Goal: Task Accomplishment & Management: Manage account settings

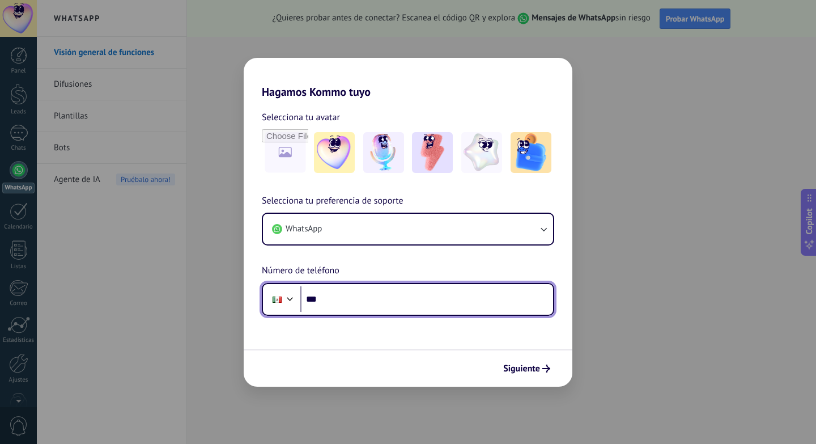
click at [367, 304] on input "***" at bounding box center [426, 299] width 253 height 26
click at [354, 302] on input "***" at bounding box center [426, 299] width 253 height 26
type input "**********"
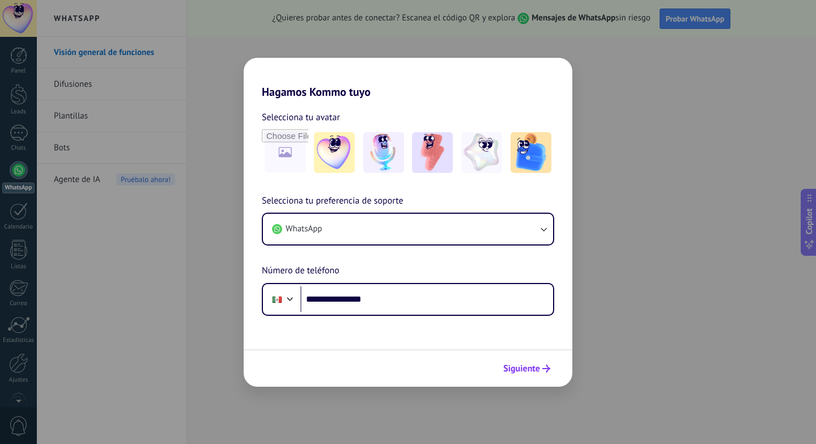
click at [528, 368] on span "Siguiente" at bounding box center [521, 368] width 37 height 8
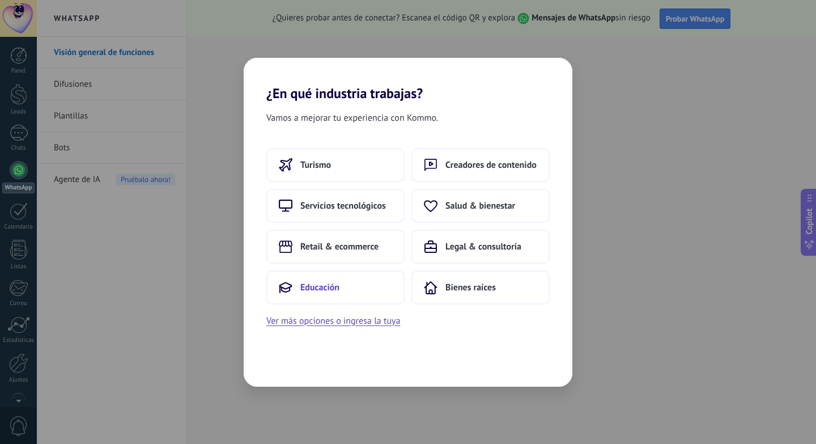
click at [338, 292] on span "Educación" at bounding box center [319, 287] width 39 height 11
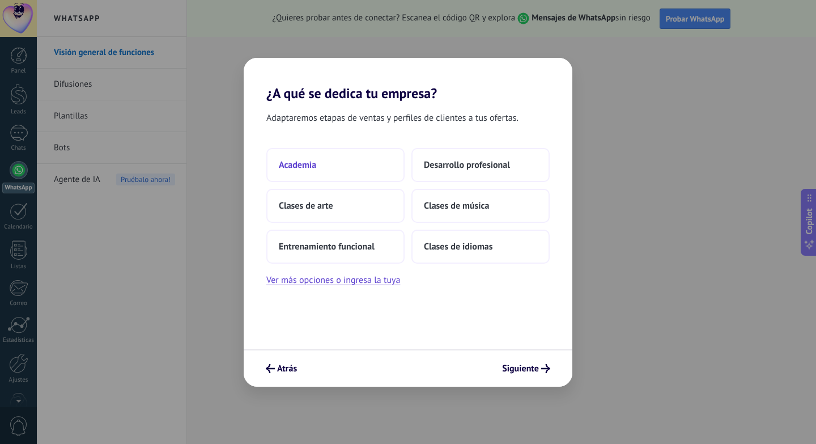
click at [313, 164] on span "Academia" at bounding box center [297, 164] width 37 height 11
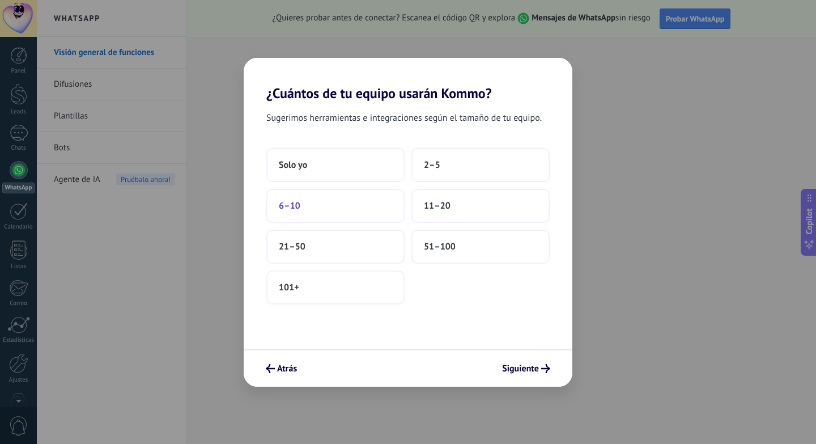
click at [302, 210] on button "6–10" at bounding box center [335, 206] width 138 height 34
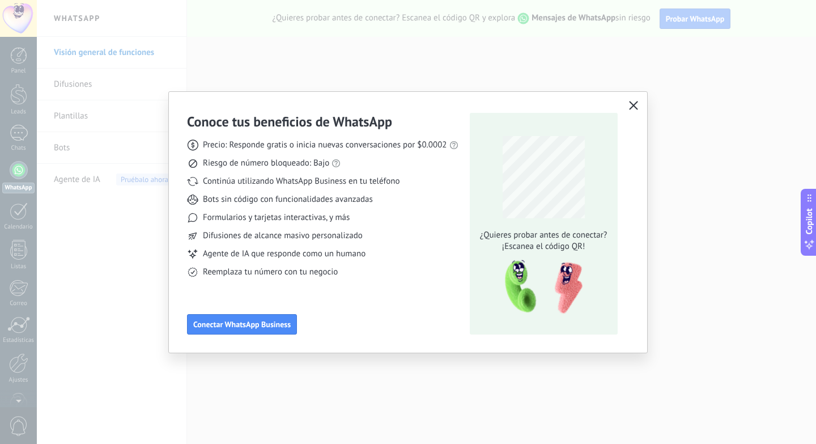
click at [633, 105] on use "button" at bounding box center [633, 105] width 9 height 9
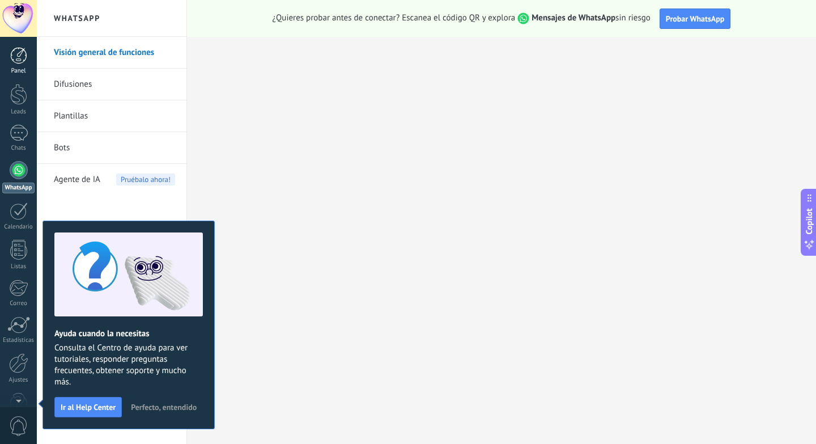
click at [19, 57] on div at bounding box center [18, 55] width 17 height 17
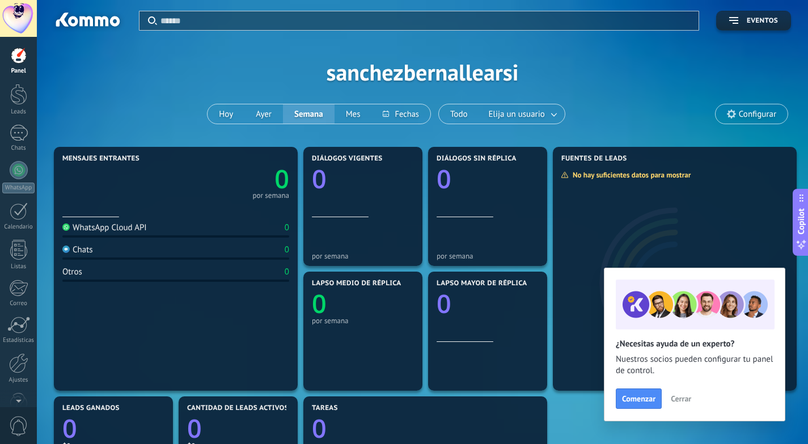
click at [24, 18] on div at bounding box center [18, 18] width 37 height 37
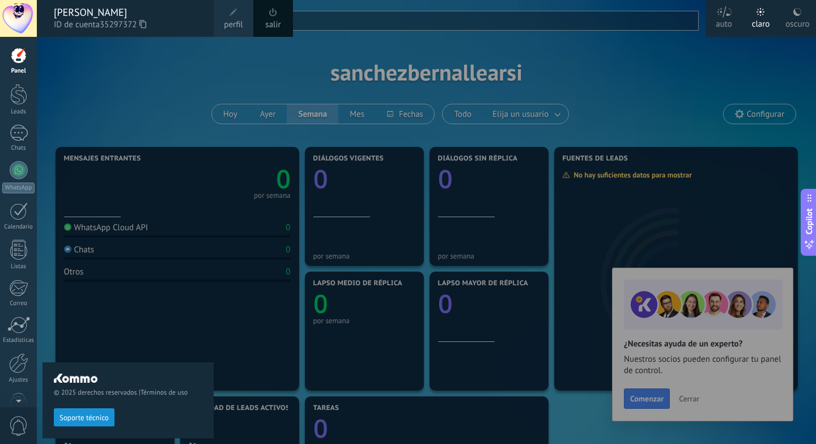
click at [237, 14] on span at bounding box center [234, 13] width 8 height 8
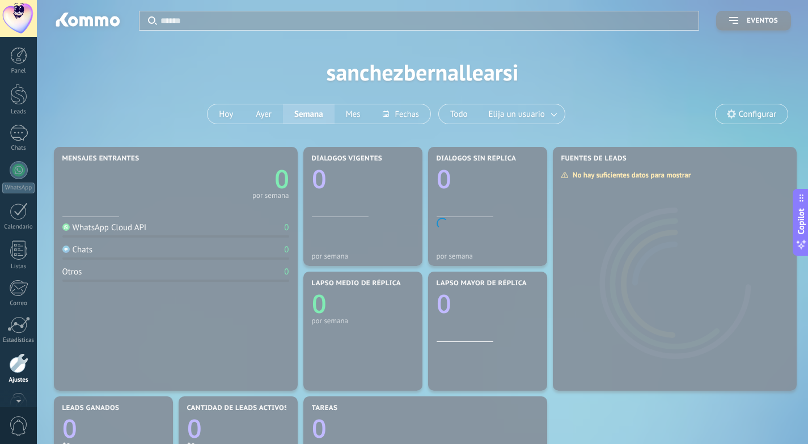
scroll to position [28, 0]
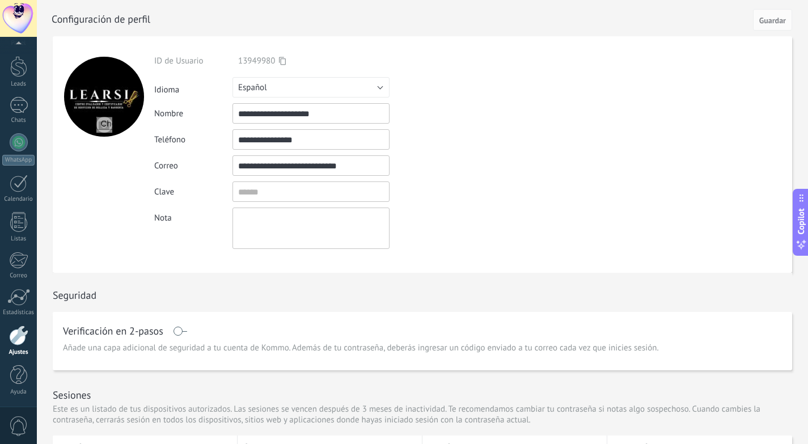
click at [105, 126] on input "file" at bounding box center [104, 125] width 16 height 16
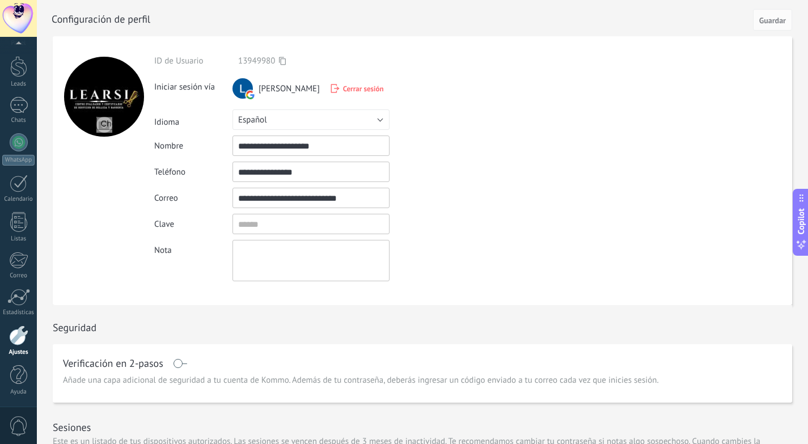
type input "**********"
drag, startPoint x: 337, startPoint y: 145, endPoint x: 236, endPoint y: 146, distance: 101.5
click at [236, 146] on input "**********" at bounding box center [310, 145] width 157 height 20
type input "******"
click at [771, 19] on span "Guardar" at bounding box center [772, 20] width 27 height 8
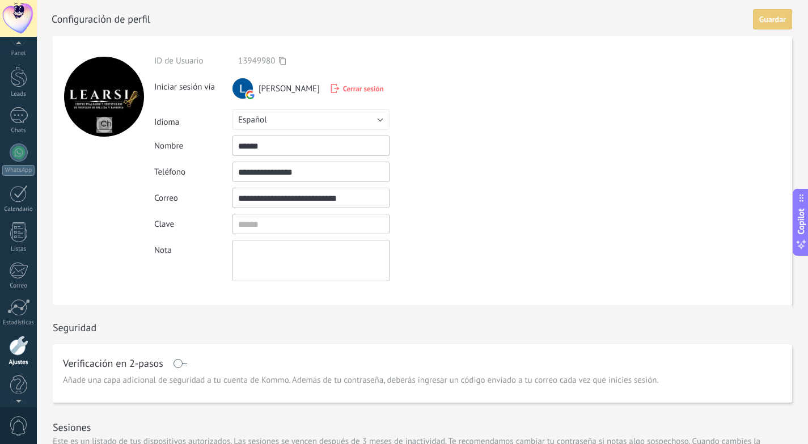
scroll to position [0, 0]
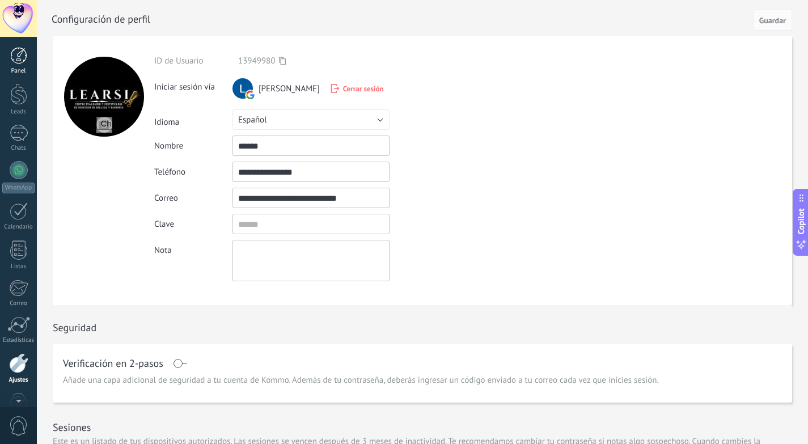
click at [21, 57] on div at bounding box center [18, 55] width 17 height 17
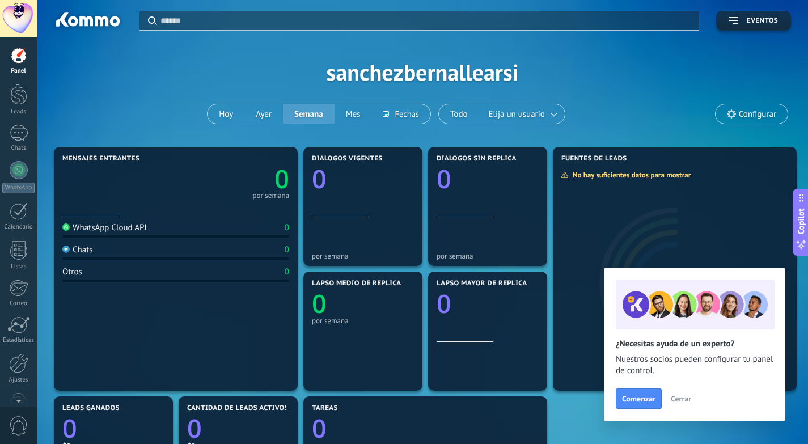
click at [509, 70] on div "Aplicar Eventos sanchezbernallearsi Hoy Ayer Semana Mes Todo Elija un usuario C…" at bounding box center [422, 72] width 737 height 144
click at [489, 73] on div "Aplicar Eventos sanchezbernallearsi Hoy Ayer Semana Mes Todo Elija un usuario C…" at bounding box center [422, 72] width 737 height 144
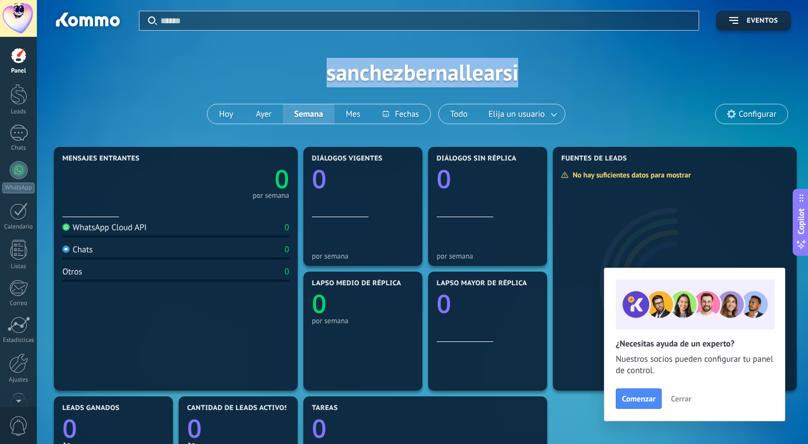
click at [489, 73] on div "Aplicar Eventos sanchezbernallearsi Hoy Ayer Semana Mes Todo Elija un usuario C…" at bounding box center [422, 72] width 737 height 144
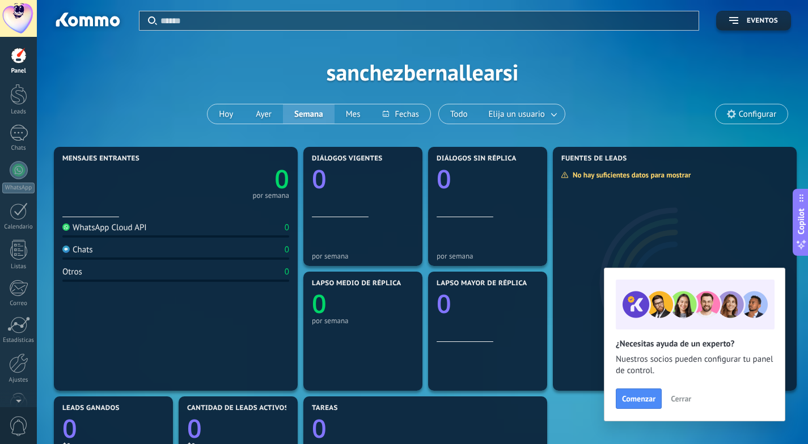
click at [764, 108] on span "Configurar" at bounding box center [751, 113] width 72 height 19
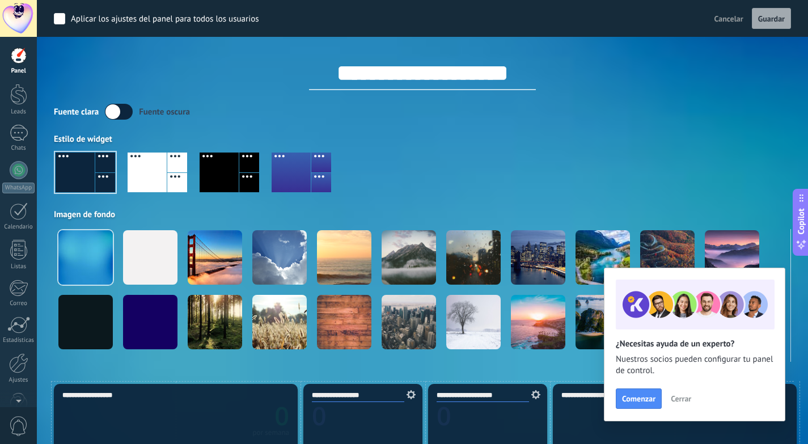
drag, startPoint x: 524, startPoint y: 67, endPoint x: 296, endPoint y: 72, distance: 227.4
click at [309, 72] on input "**********" at bounding box center [422, 73] width 227 height 34
type input "******"
click at [762, 19] on span "Guardar" at bounding box center [771, 19] width 27 height 8
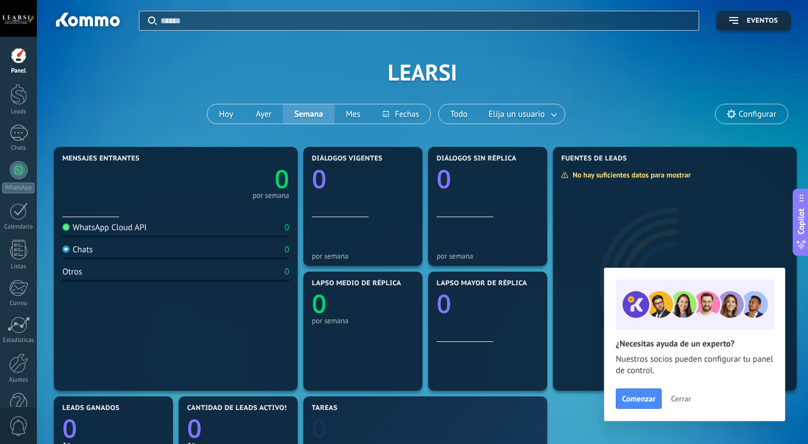
click at [677, 396] on span "Cerrar" at bounding box center [681, 399] width 20 height 8
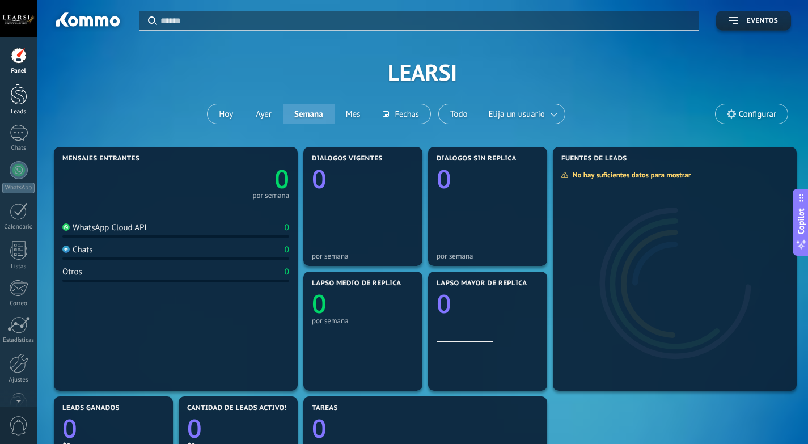
click at [15, 101] on div at bounding box center [18, 94] width 17 height 21
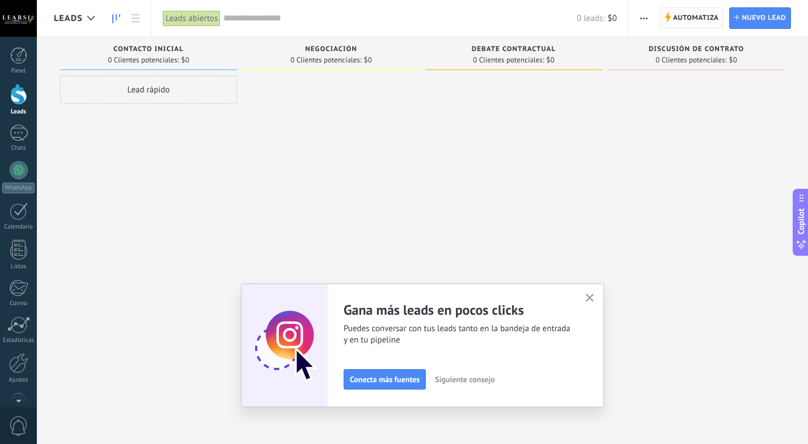
click at [673, 24] on span "Automatiza" at bounding box center [696, 18] width 46 height 20
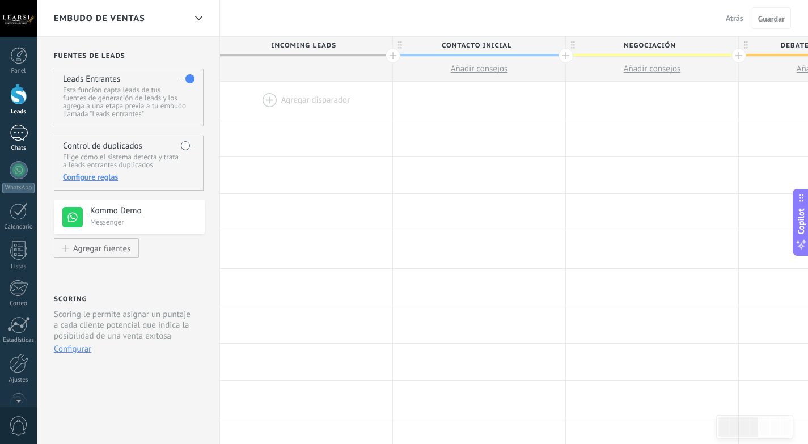
click at [16, 139] on div at bounding box center [19, 133] width 18 height 16
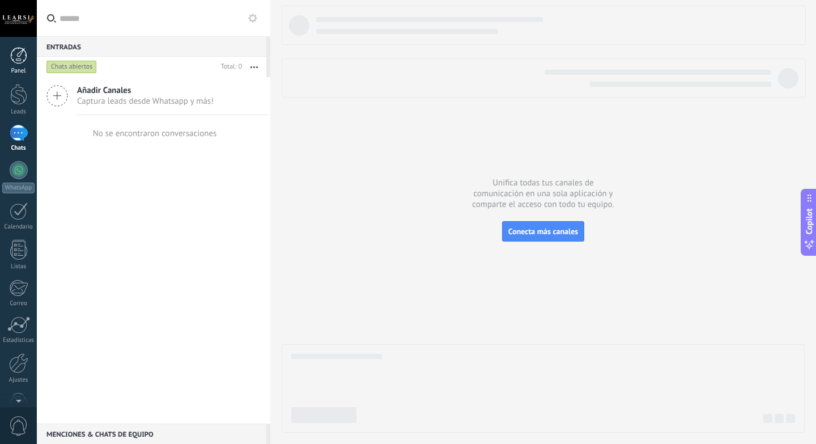
click at [20, 61] on div at bounding box center [18, 55] width 17 height 17
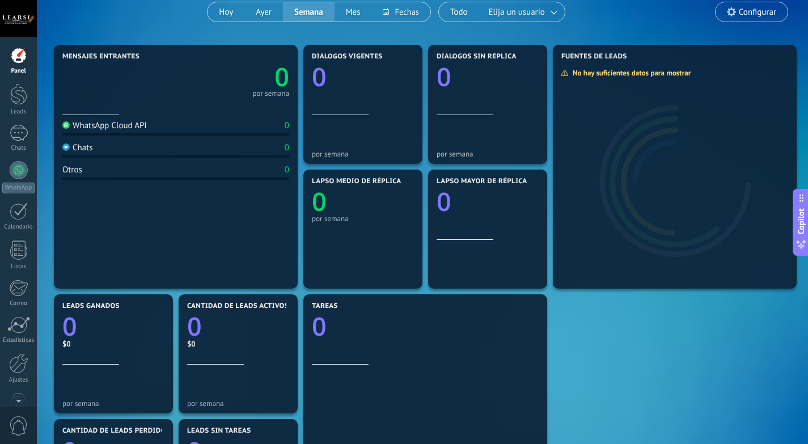
scroll to position [121, 0]
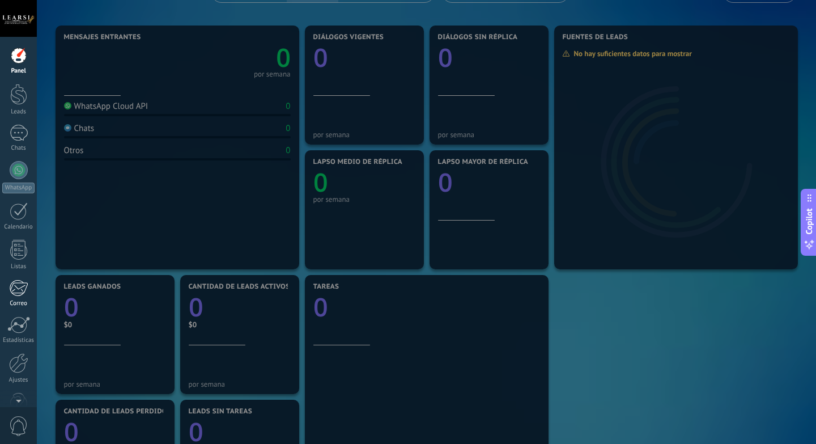
click at [16, 287] on div at bounding box center [18, 287] width 19 height 17
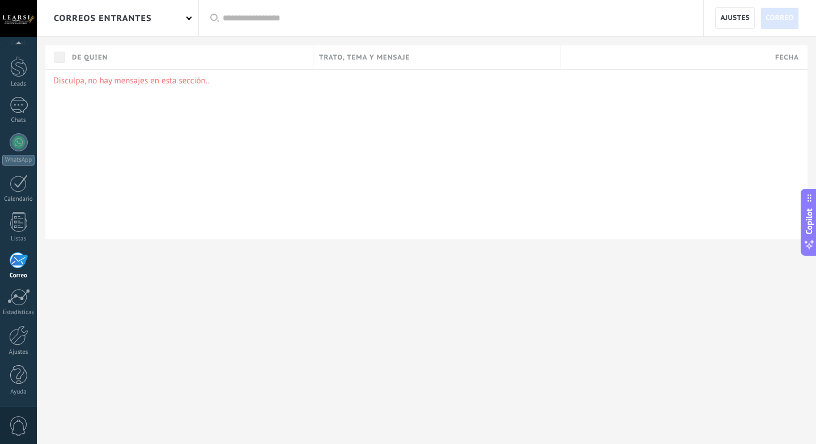
click at [166, 19] on div "correos entrantes" at bounding box center [118, 18] width 162 height 36
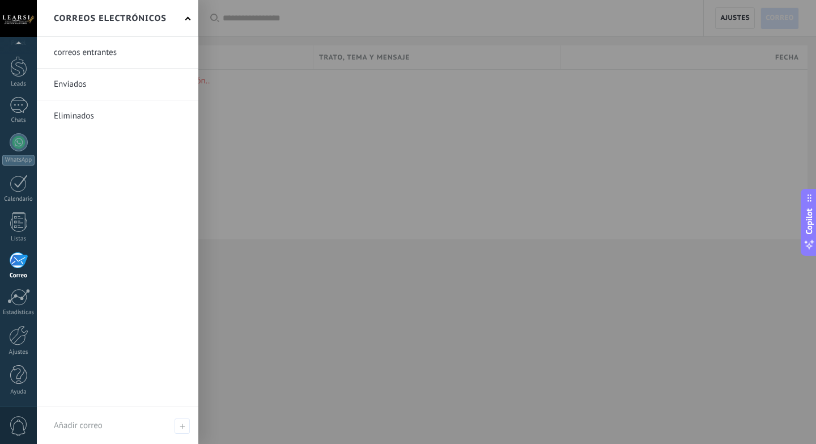
click at [166, 19] on h2 "Correos electrónicos" at bounding box center [110, 19] width 113 height 36
click at [342, 165] on div at bounding box center [445, 222] width 816 height 444
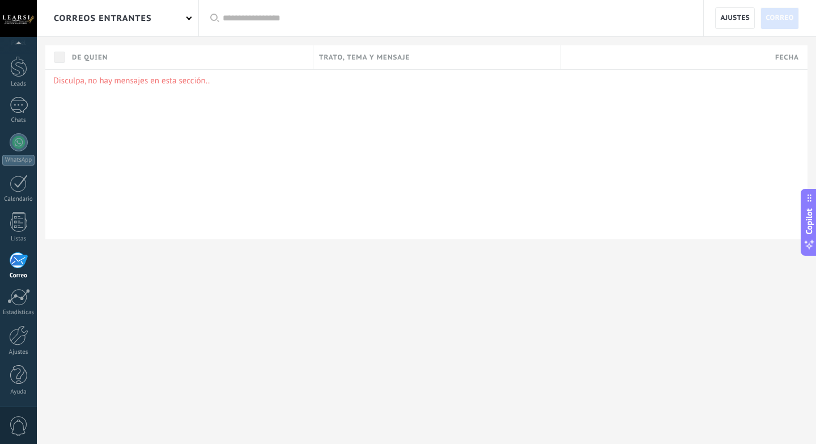
click at [95, 56] on span "De quien" at bounding box center [90, 57] width 36 height 11
click at [11, 302] on div at bounding box center [18, 297] width 23 height 17
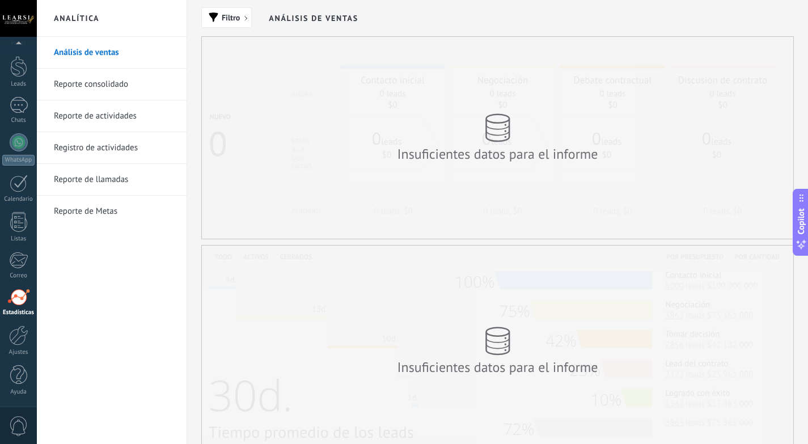
click at [77, 43] on link "Análisis de ventas" at bounding box center [114, 53] width 121 height 32
click at [82, 83] on link "Reporte consolidado" at bounding box center [114, 85] width 121 height 32
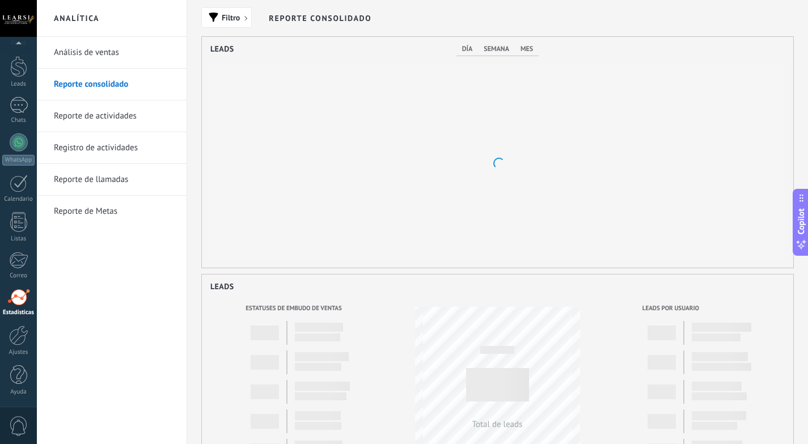
scroll to position [231, 591]
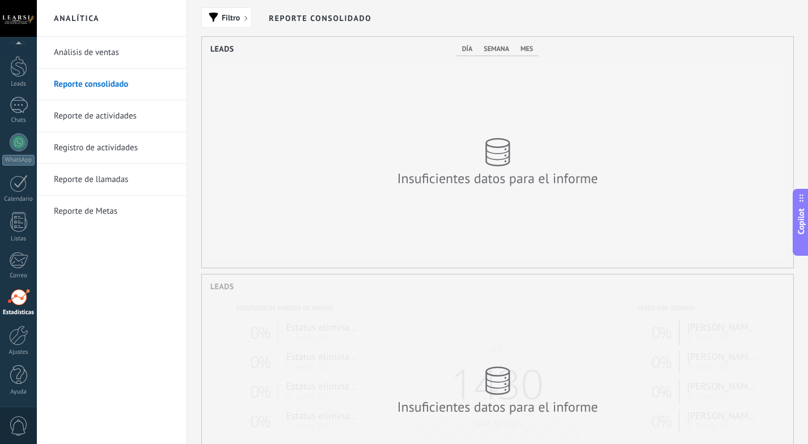
click at [99, 48] on link "Análisis de ventas" at bounding box center [114, 53] width 121 height 32
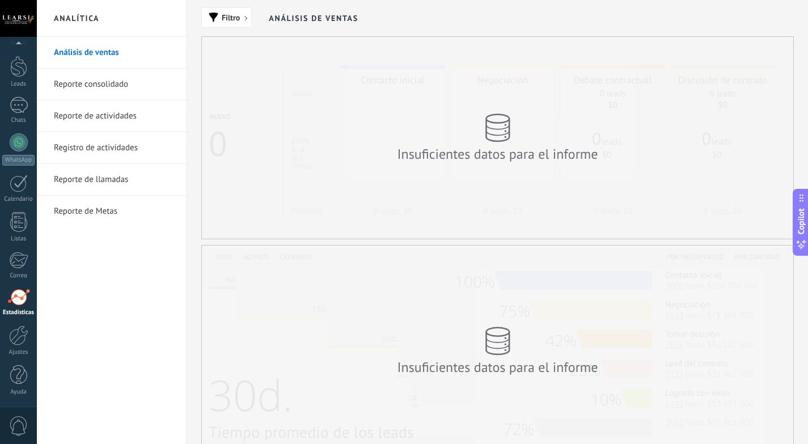
click at [96, 108] on link "Reporte de actividades" at bounding box center [114, 116] width 121 height 32
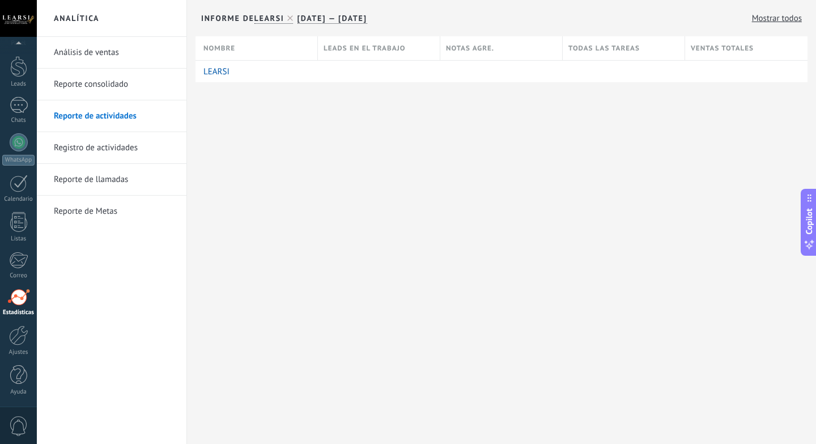
click at [94, 48] on link "Análisis de ventas" at bounding box center [114, 53] width 121 height 32
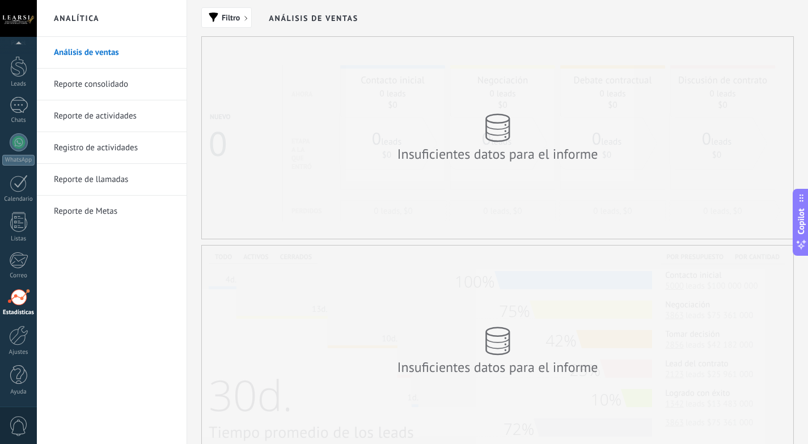
click at [101, 83] on link "Reporte consolidado" at bounding box center [114, 85] width 121 height 32
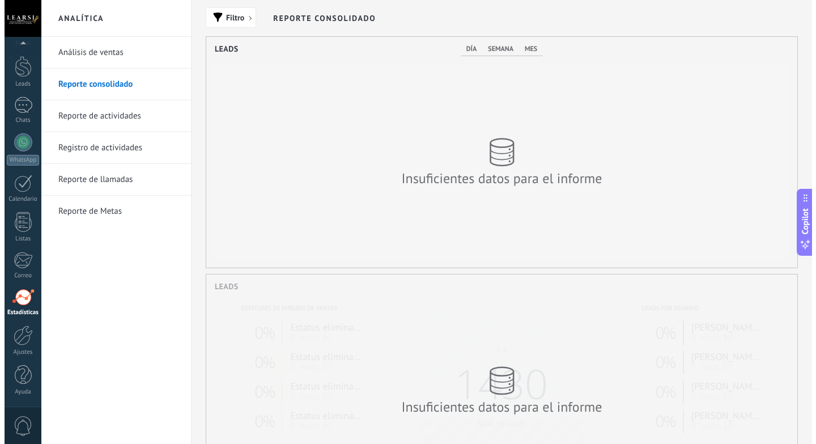
scroll to position [231, 591]
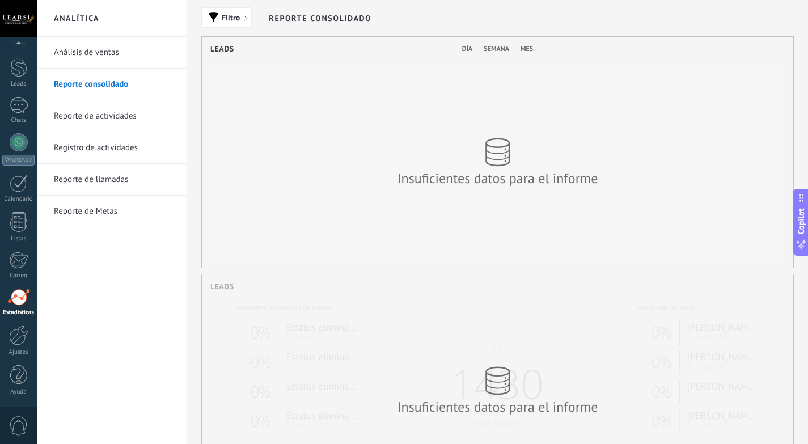
click at [108, 120] on link "Reporte de actividades" at bounding box center [114, 116] width 121 height 32
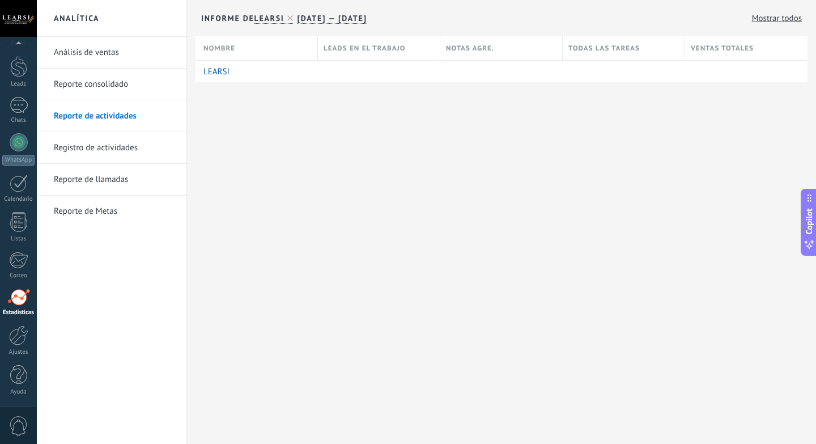
click at [115, 145] on link "Registro de actividades" at bounding box center [114, 148] width 121 height 32
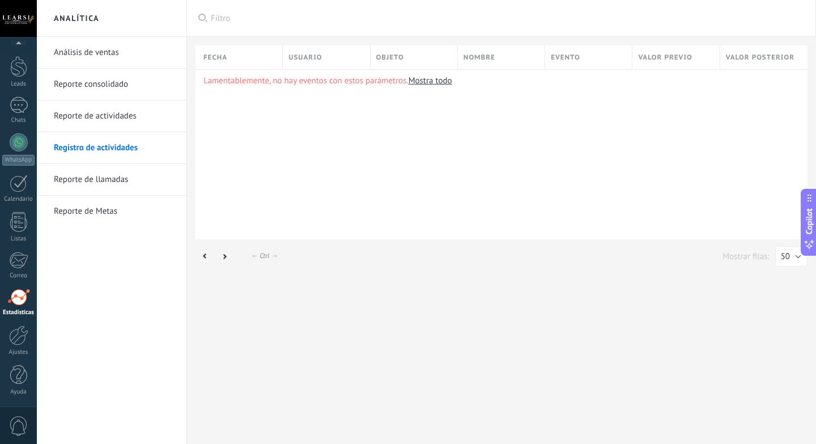
click at [111, 180] on link "Reporte de llamadas" at bounding box center [114, 180] width 121 height 32
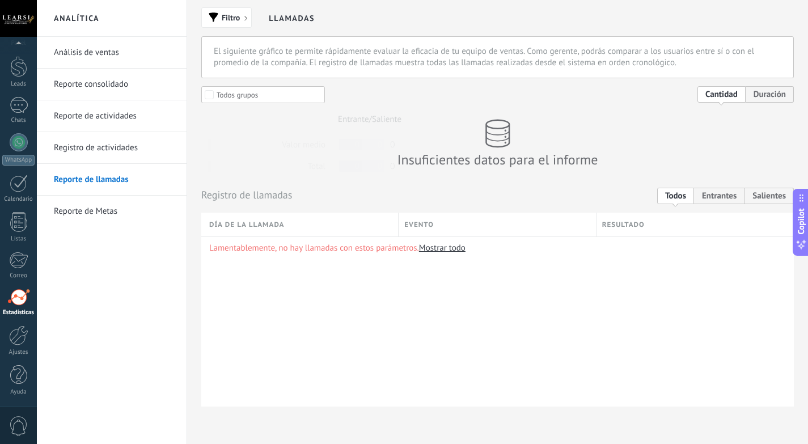
click at [106, 110] on link "Reporte de actividades" at bounding box center [114, 116] width 121 height 32
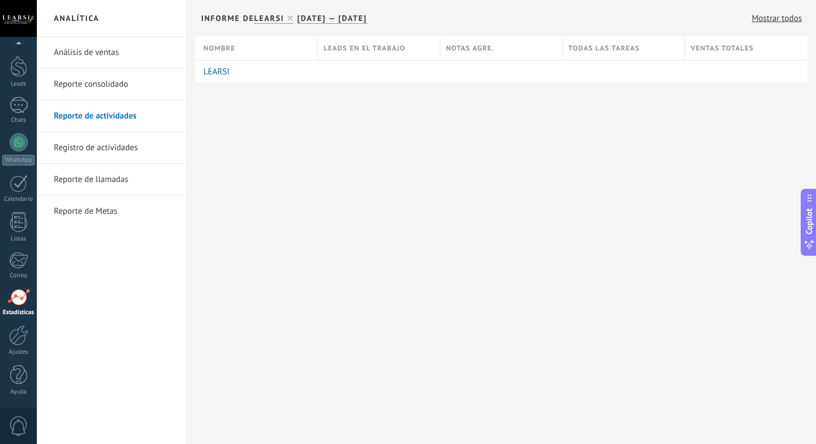
click at [103, 142] on link "Registro de actividades" at bounding box center [114, 148] width 121 height 32
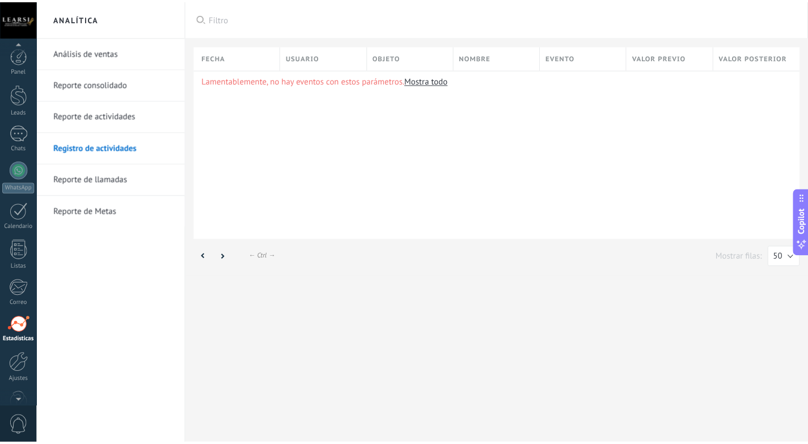
scroll to position [28, 0]
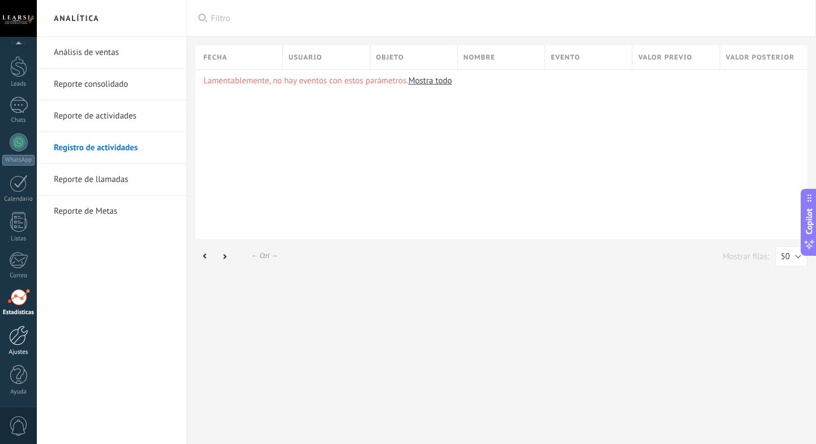
click at [12, 342] on div at bounding box center [18, 335] width 19 height 20
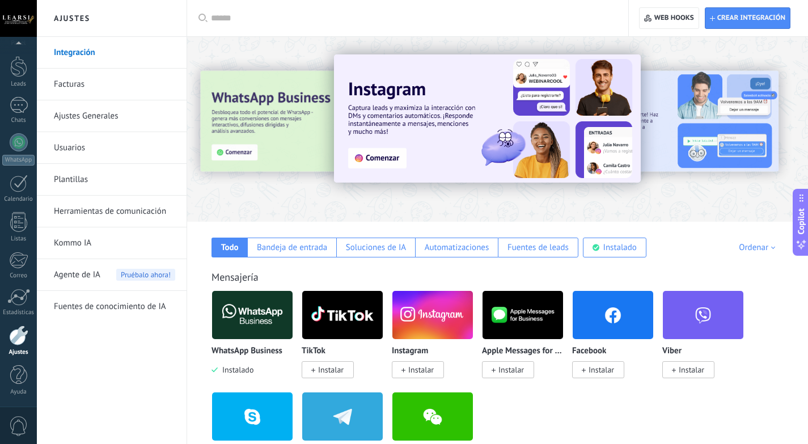
click at [104, 82] on link "Facturas" at bounding box center [114, 85] width 121 height 32
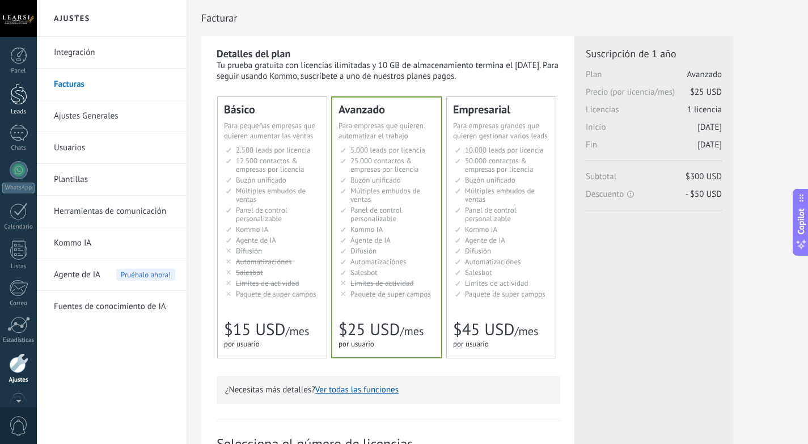
scroll to position [28, 0]
click at [484, 167] on span "50.000 contactos & empresas por licencia" at bounding box center [499, 165] width 68 height 18
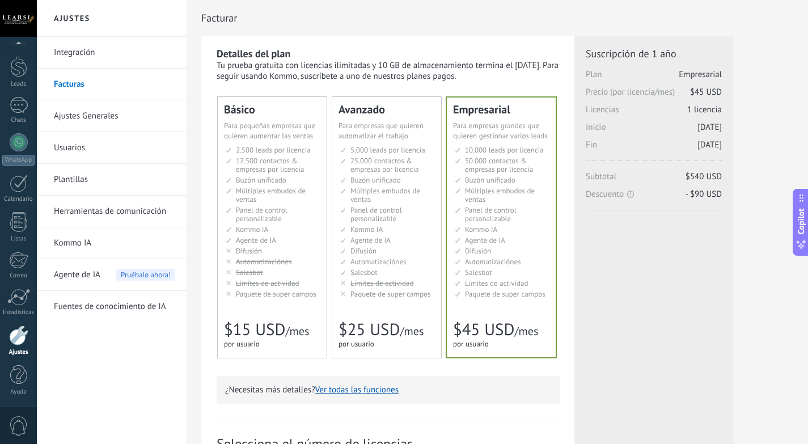
click at [366, 176] on span "Buzón unificado" at bounding box center [375, 180] width 50 height 10
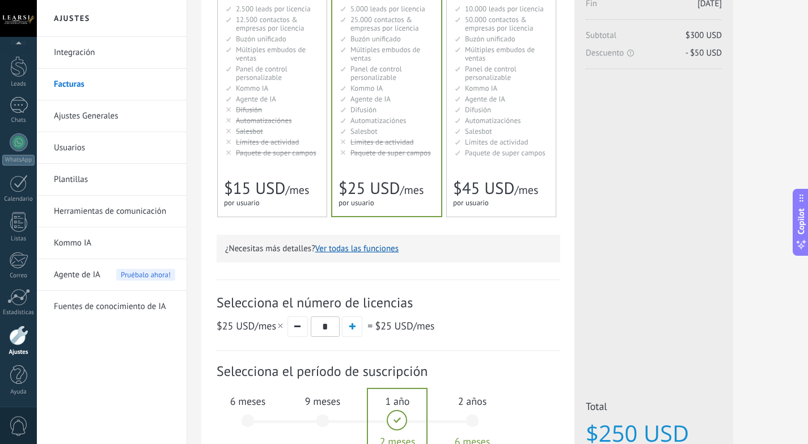
scroll to position [191, 0]
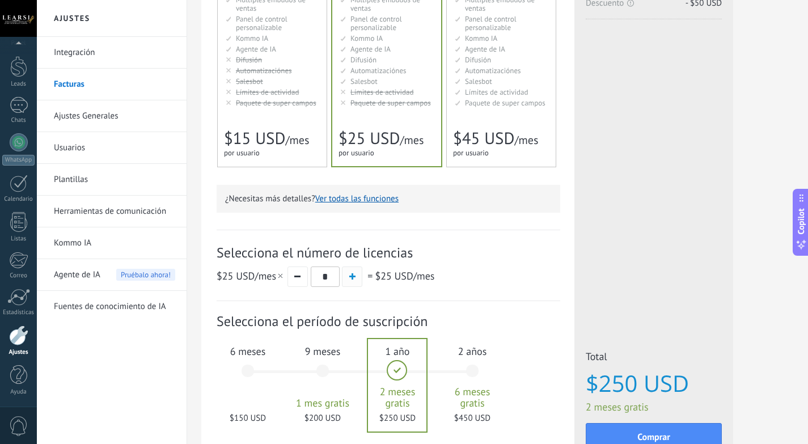
click at [354, 278] on span "button" at bounding box center [352, 276] width 6 height 6
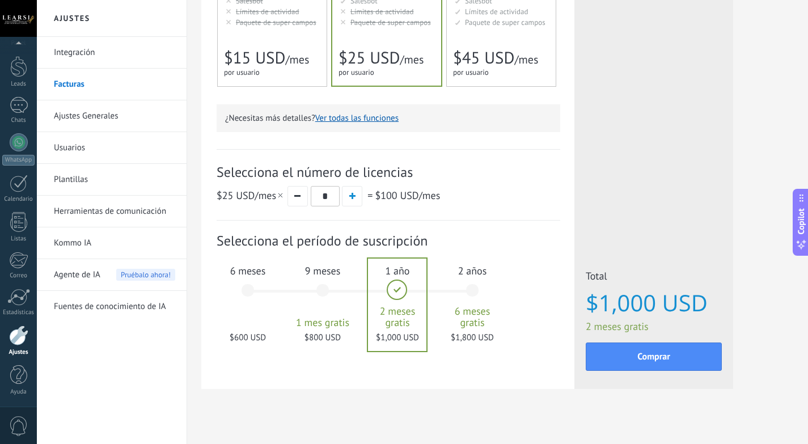
scroll to position [282, 0]
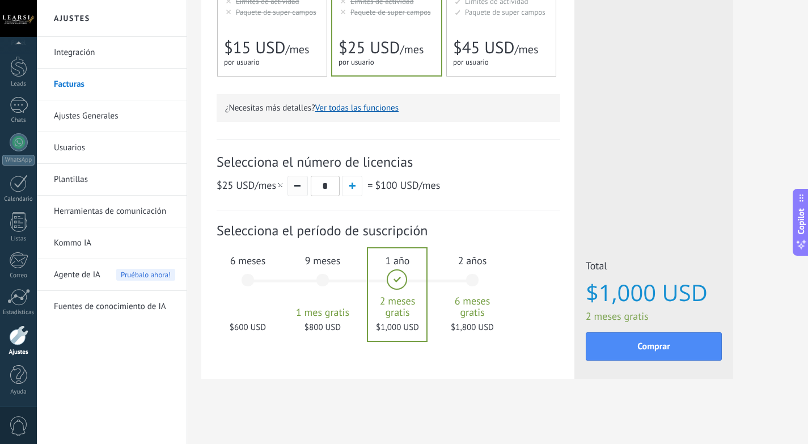
click at [295, 188] on button "button" at bounding box center [297, 186] width 20 height 20
click at [295, 185] on span "button" at bounding box center [297, 186] width 6 height 2
type input "*"
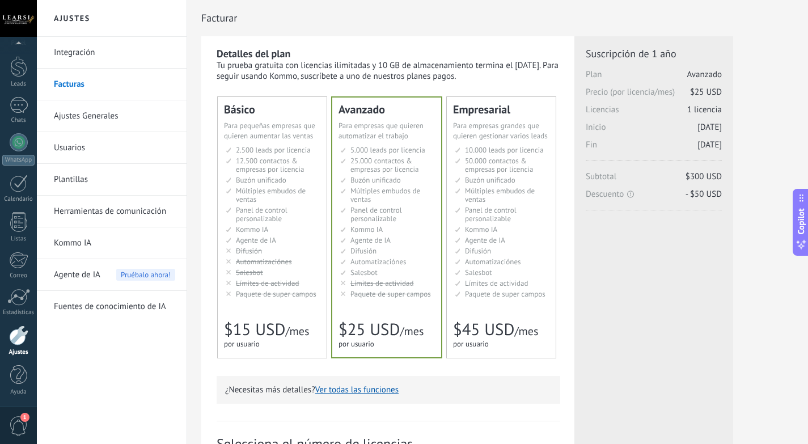
scroll to position [246, 0]
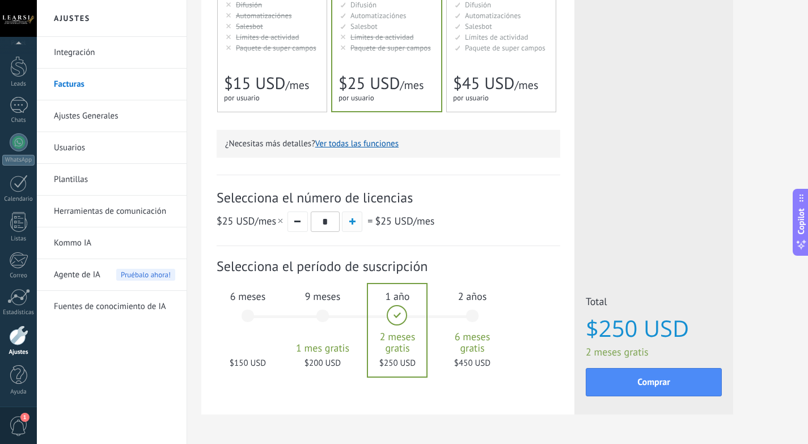
click at [350, 224] on span "button" at bounding box center [352, 221] width 6 height 6
type input "*"
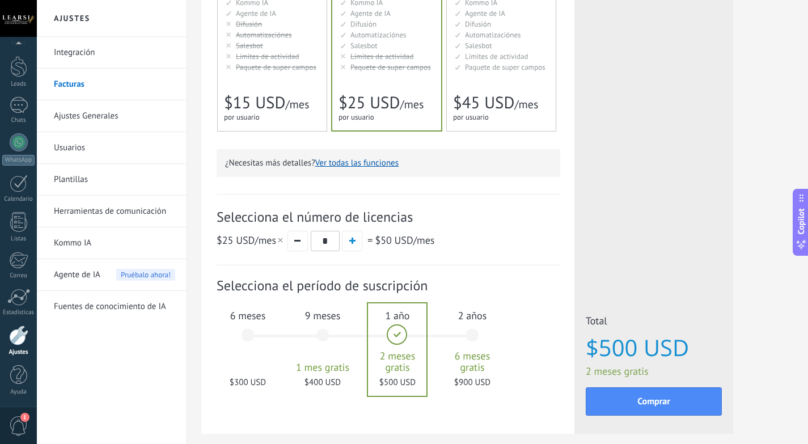
scroll to position [282, 0]
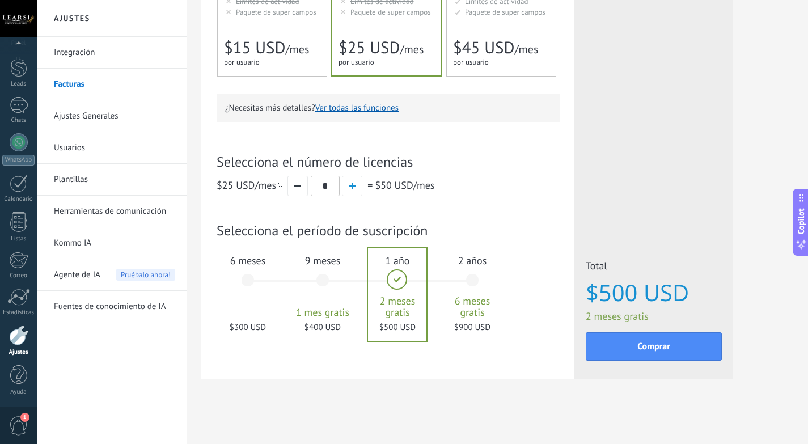
click at [247, 289] on div "6 meses $300 USD" at bounding box center [247, 285] width 61 height 80
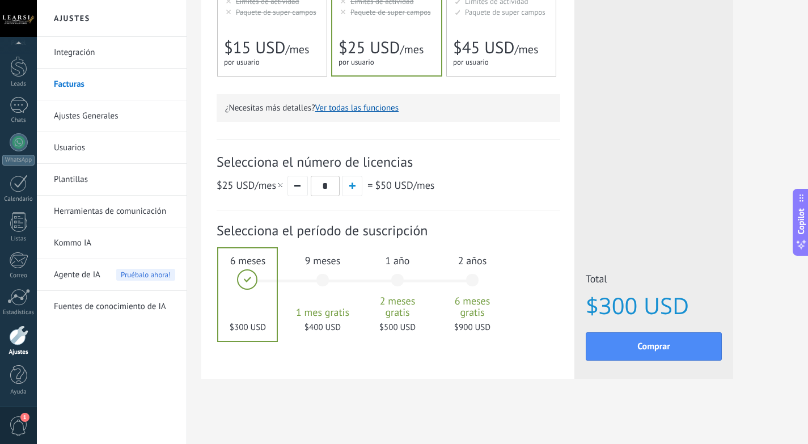
click at [311, 288] on div "9 meses 1 mes gratis $400 USD" at bounding box center [322, 285] width 61 height 80
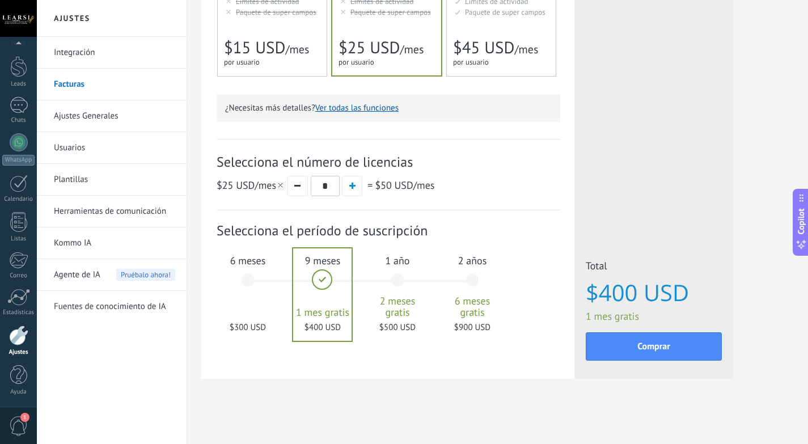
click at [224, 285] on div "6 meses $300 USD" at bounding box center [247, 285] width 61 height 80
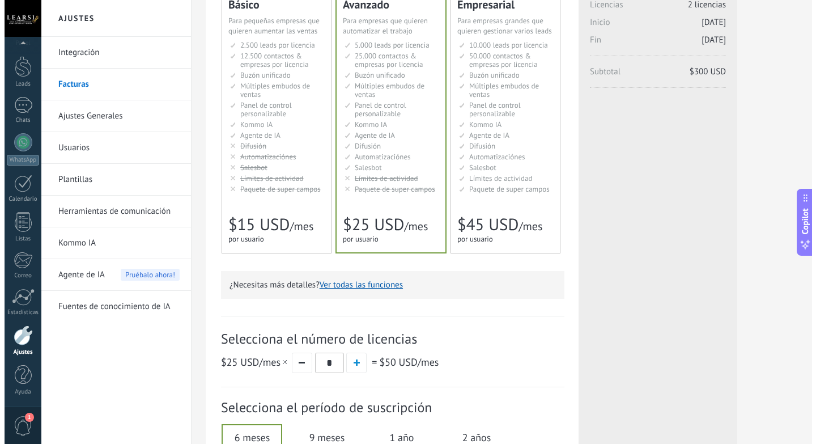
scroll to position [0, 0]
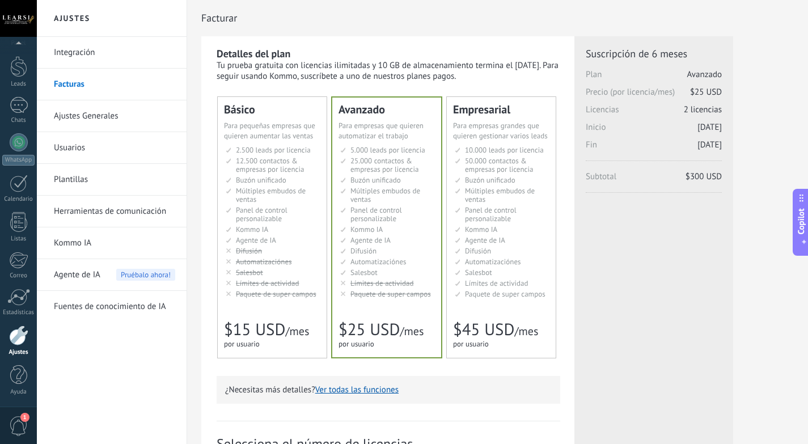
click at [122, 151] on link "Usuarios" at bounding box center [114, 148] width 121 height 32
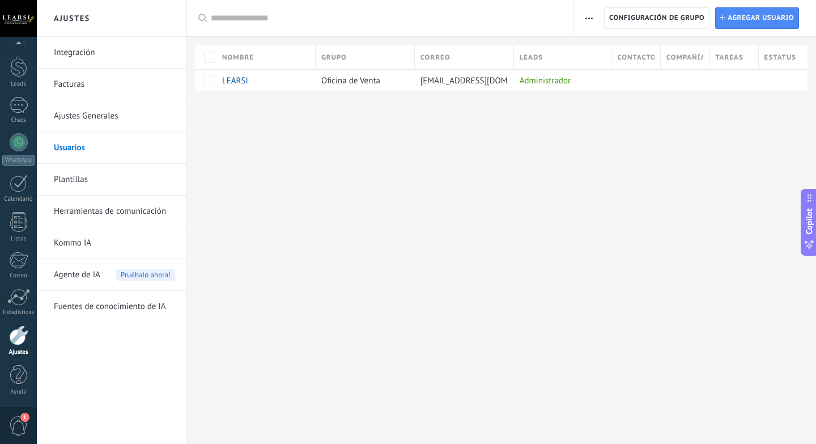
click at [71, 76] on link "Facturas" at bounding box center [114, 85] width 121 height 32
click at [129, 184] on link "Plantillas" at bounding box center [114, 180] width 121 height 32
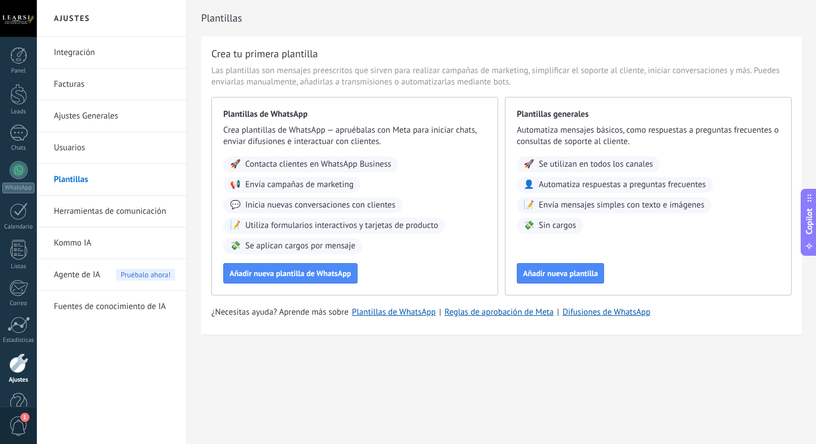
click at [132, 213] on link "Herramientas de comunicación" at bounding box center [114, 212] width 121 height 32
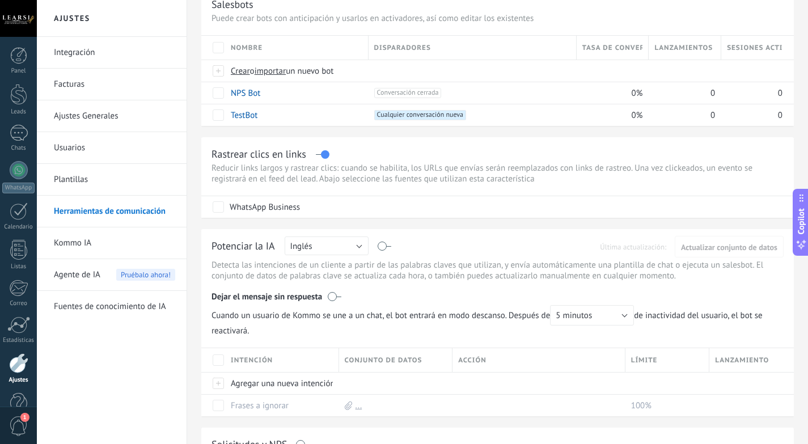
scroll to position [37, 0]
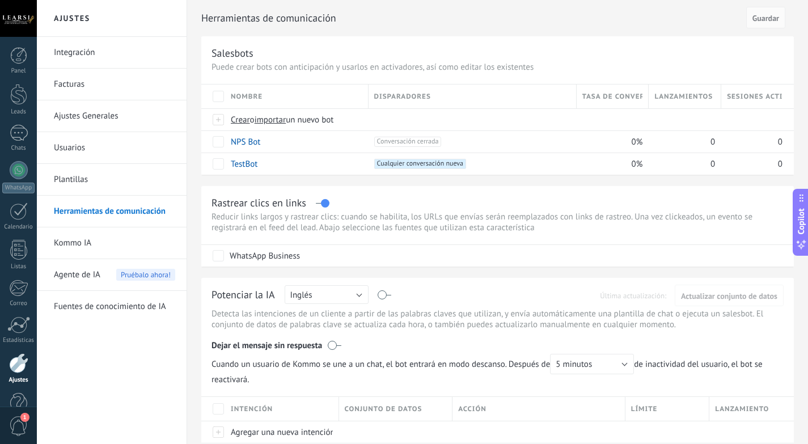
click at [97, 240] on link "Kommo IA" at bounding box center [114, 243] width 121 height 32
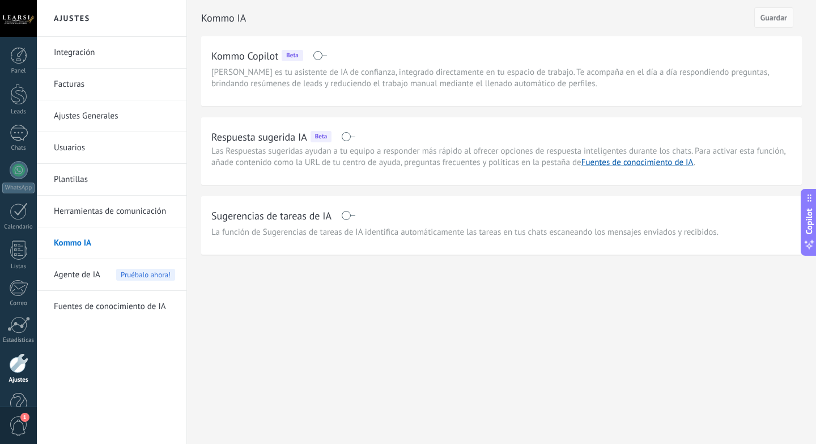
click at [90, 276] on span "Agente de IA" at bounding box center [77, 275] width 46 height 32
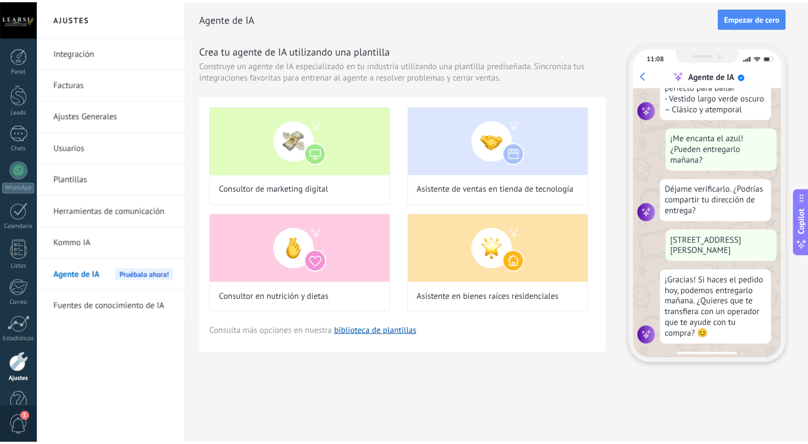
scroll to position [260, 0]
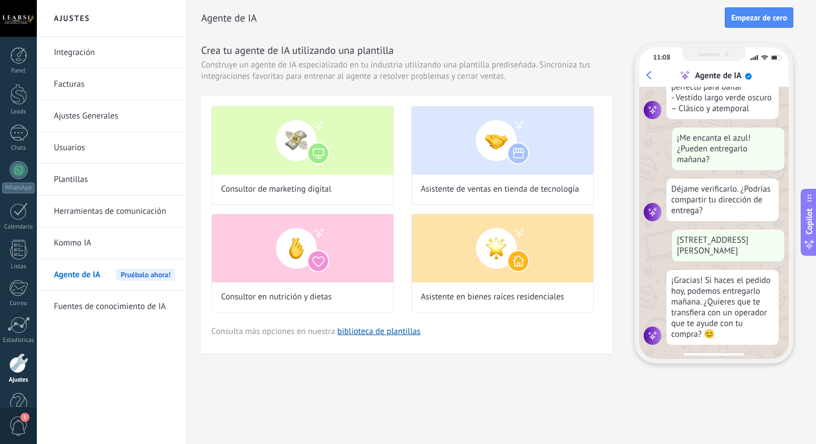
click at [112, 309] on link "Fuentes de conocimiento de IA" at bounding box center [114, 307] width 121 height 32
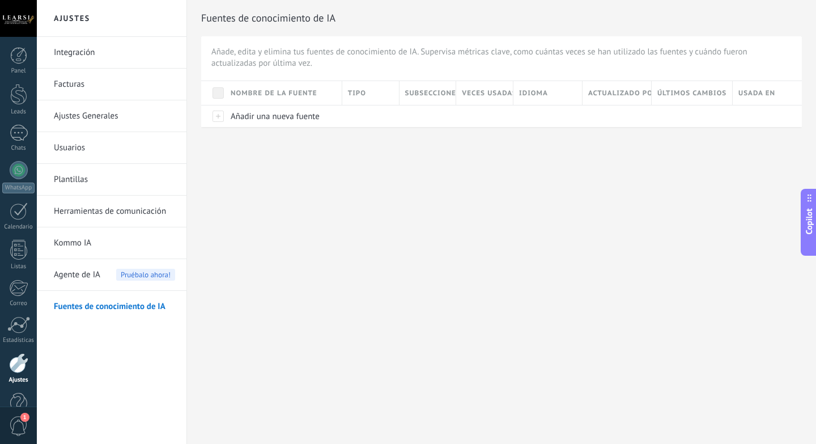
click at [136, 219] on link "Herramientas de comunicación" at bounding box center [114, 212] width 121 height 32
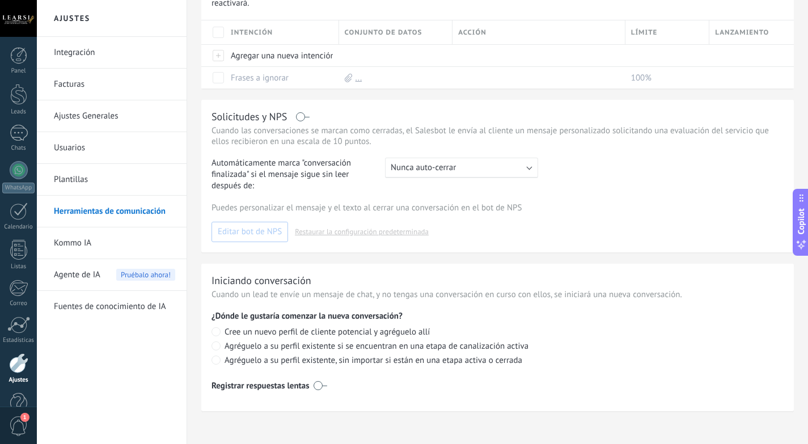
scroll to position [418, 0]
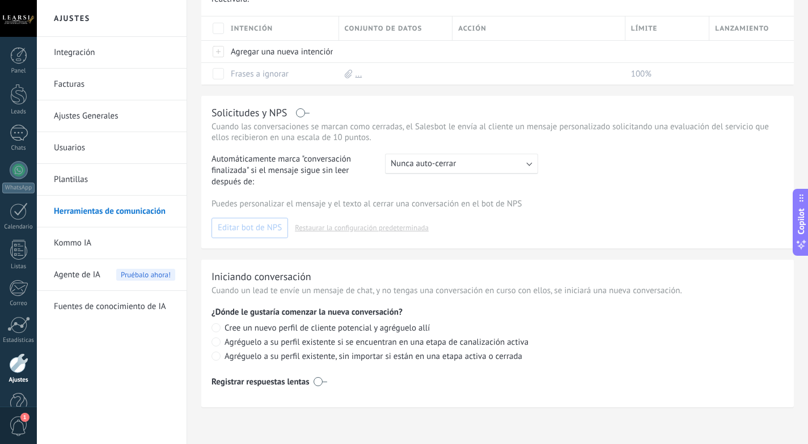
click at [109, 271] on div "Agente de IA Pruébalo ahora!" at bounding box center [114, 275] width 121 height 32
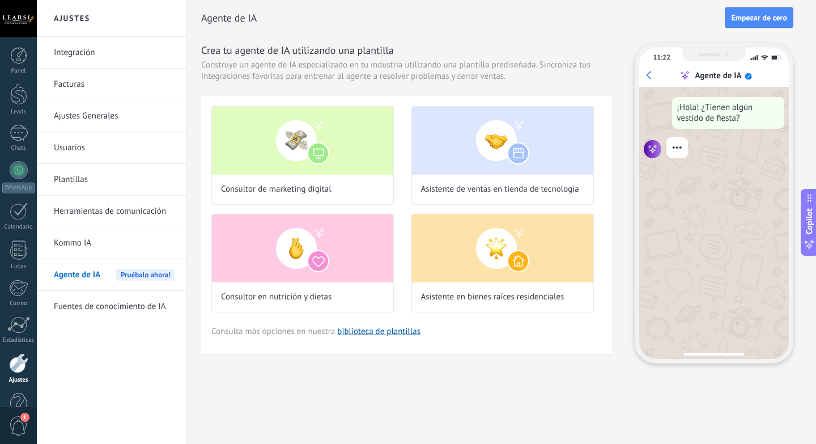
click at [99, 311] on link "Fuentes de conocimiento de IA" at bounding box center [114, 307] width 121 height 32
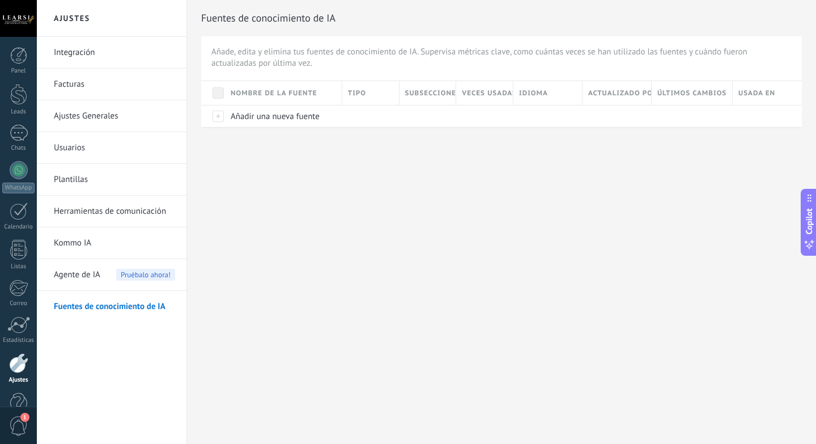
click at [105, 215] on link "Herramientas de comunicación" at bounding box center [114, 212] width 121 height 32
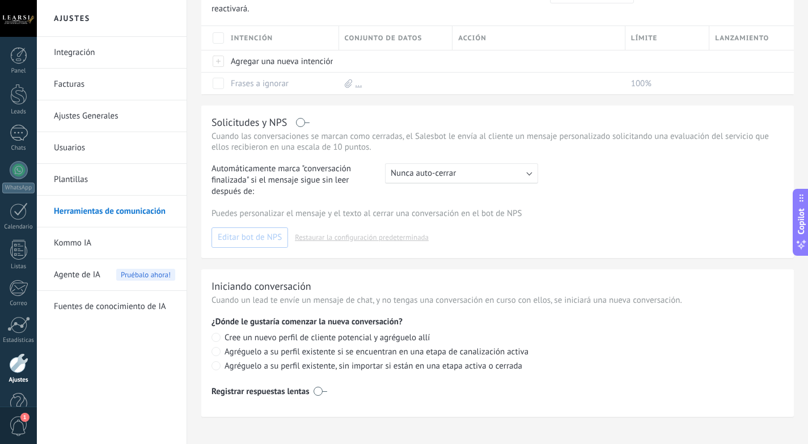
scroll to position [418, 0]
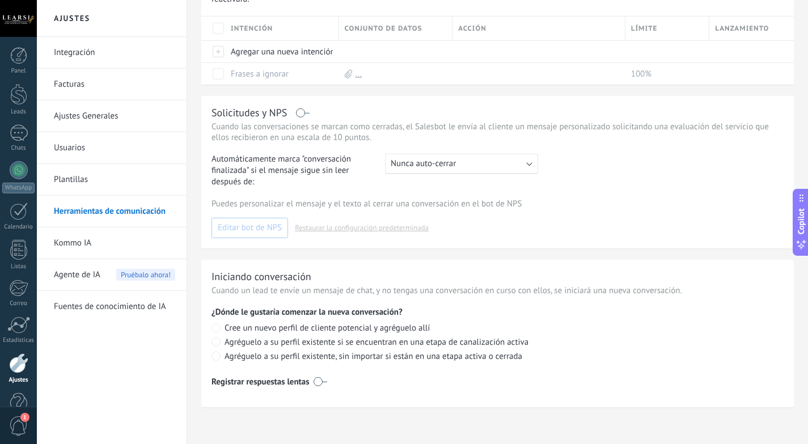
click at [95, 238] on link "Kommo IA" at bounding box center [114, 243] width 121 height 32
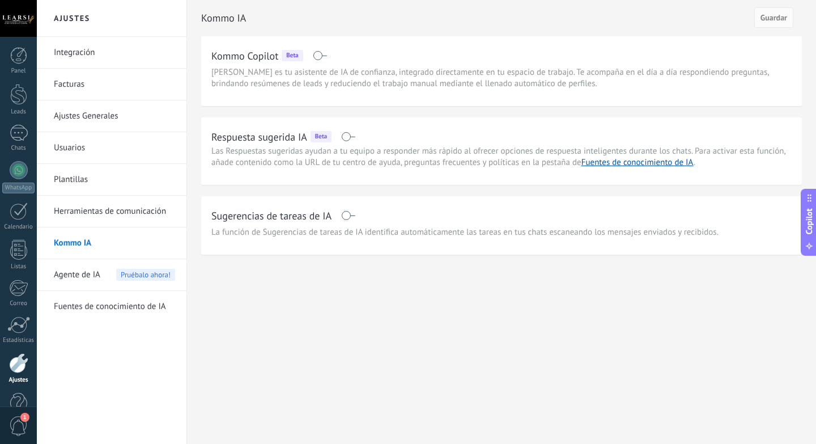
click at [355, 215] on span at bounding box center [348, 215] width 14 height 9
click at [347, 215] on span at bounding box center [348, 215] width 14 height 9
click at [95, 277] on span "Agente de IA" at bounding box center [77, 275] width 46 height 32
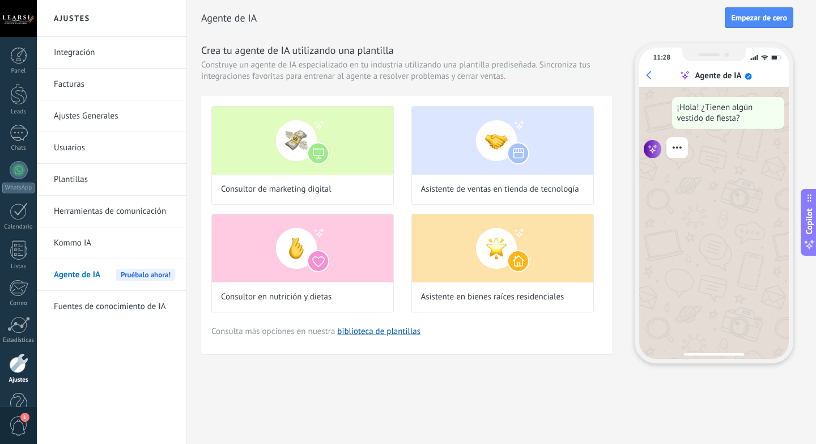
click at [122, 309] on link "Fuentes de conocimiento de IA" at bounding box center [114, 307] width 121 height 32
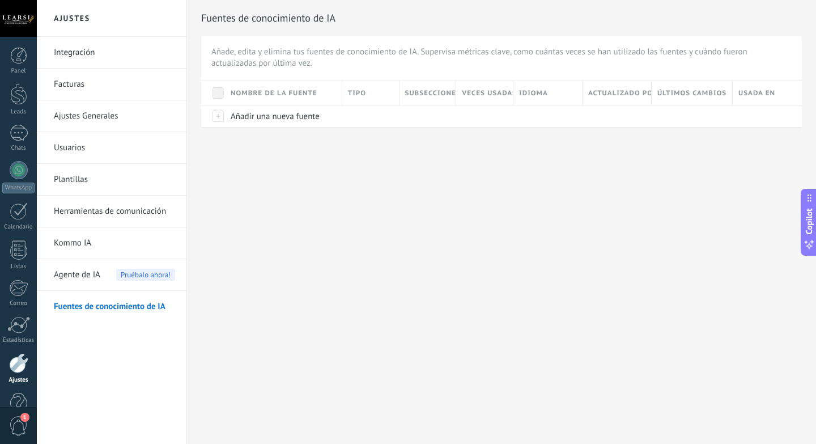
click at [134, 244] on link "Kommo IA" at bounding box center [114, 243] width 121 height 32
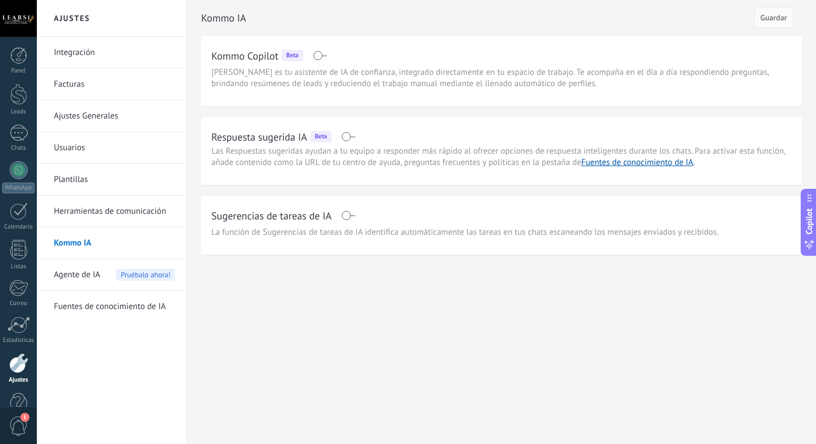
click at [113, 248] on link "Kommo IA" at bounding box center [114, 243] width 121 height 32
click at [354, 216] on span at bounding box center [348, 215] width 14 height 9
click at [307, 219] on h2 "Sugerencias de tareas de IA" at bounding box center [271, 216] width 120 height 14
click at [341, 216] on span at bounding box center [348, 215] width 14 height 9
click at [103, 245] on link "Kommo IA" at bounding box center [114, 243] width 121 height 32
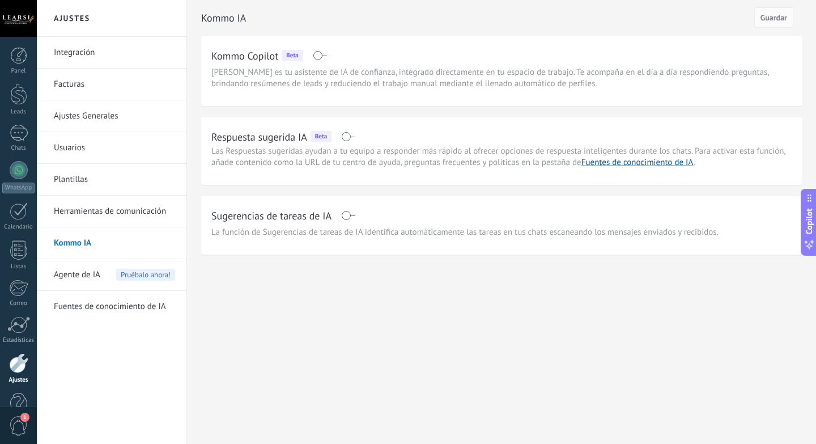
click at [126, 210] on link "Herramientas de comunicación" at bounding box center [114, 212] width 121 height 32
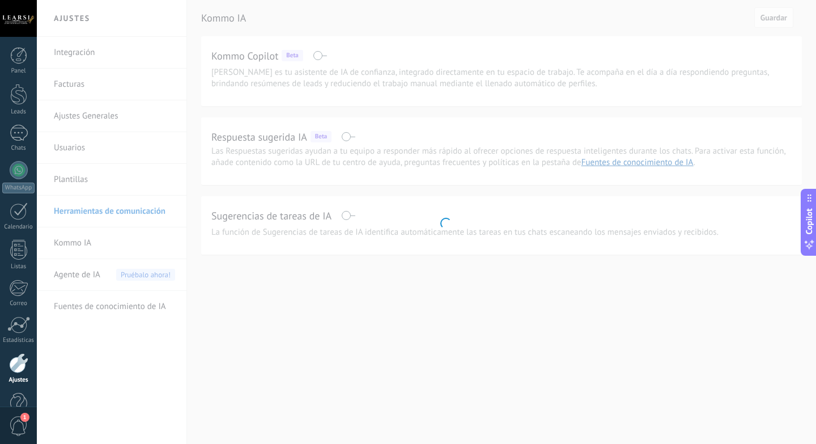
click at [82, 241] on body ".abccls-1,.abccls-2{fill-rule:evenodd}.abccls-2{fill:#fff} .abfcls-1{fill:none}…" at bounding box center [408, 222] width 816 height 444
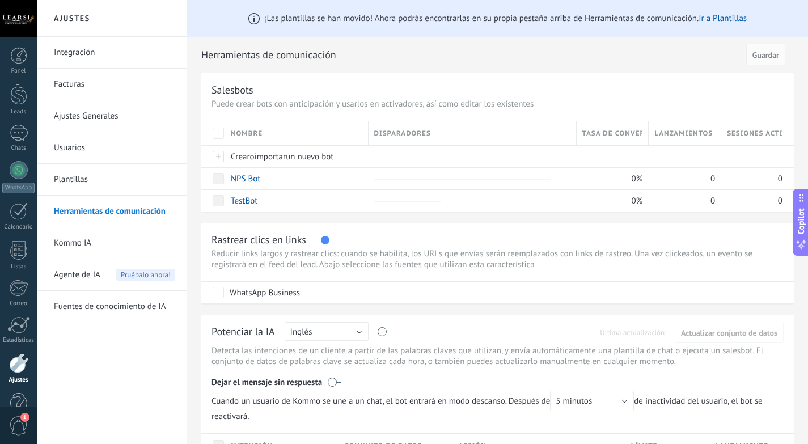
click at [88, 248] on link "Kommo IA" at bounding box center [114, 243] width 121 height 32
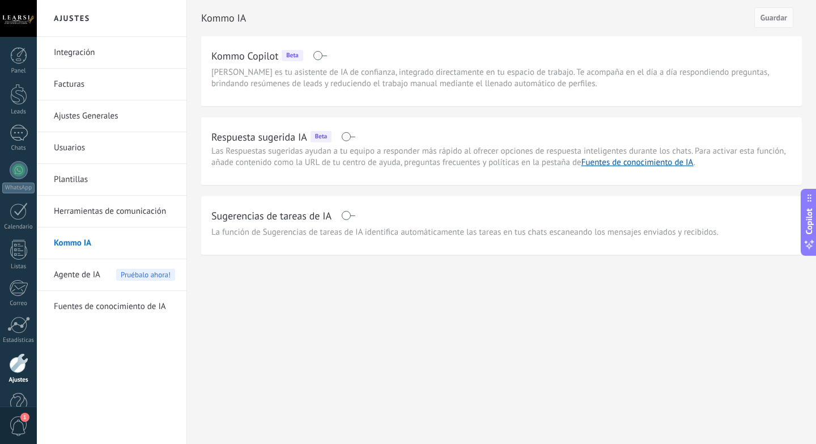
click at [100, 279] on div "Agente de IA Pruébalo ahora!" at bounding box center [114, 275] width 121 height 32
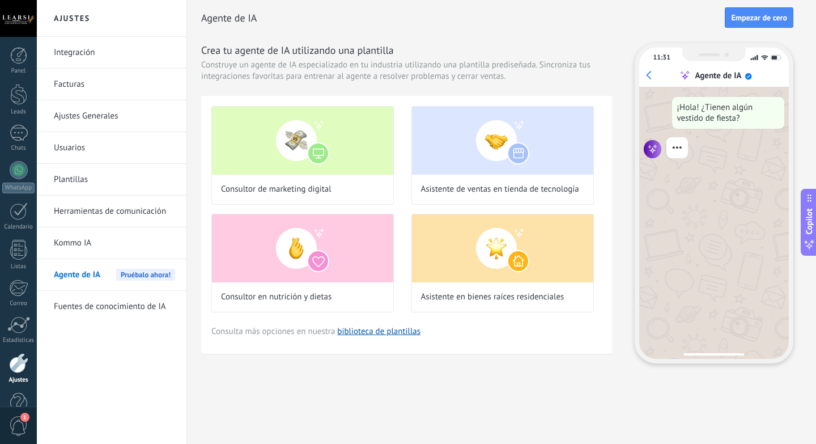
click at [118, 306] on link "Fuentes de conocimiento de IA" at bounding box center [114, 307] width 121 height 32
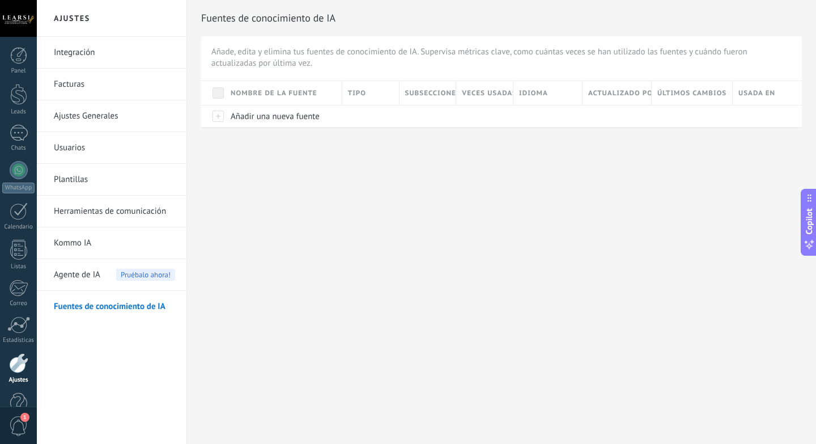
click at [110, 280] on div "Agente de IA Pruébalo ahora!" at bounding box center [114, 275] width 121 height 32
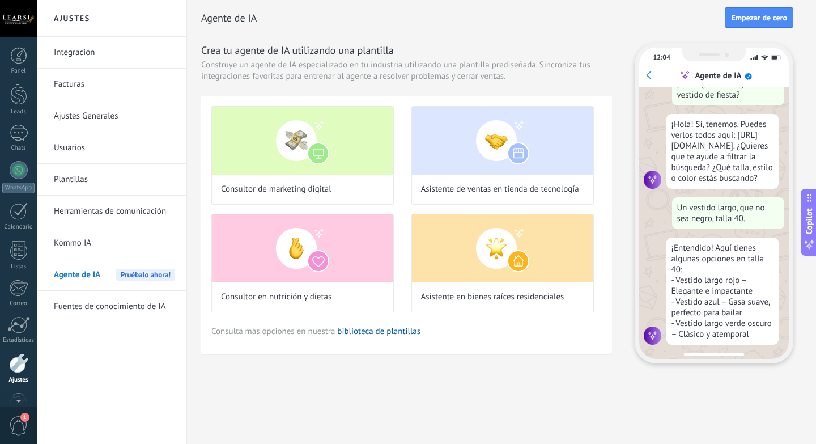
click at [16, 18] on div at bounding box center [18, 18] width 37 height 37
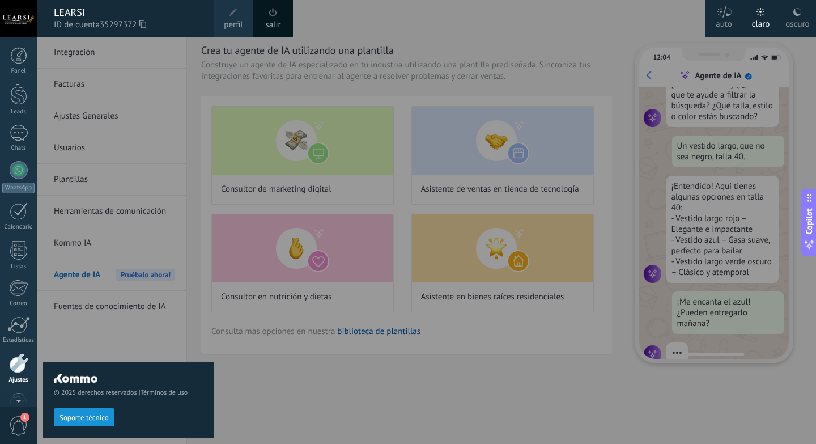
scroll to position [114, 0]
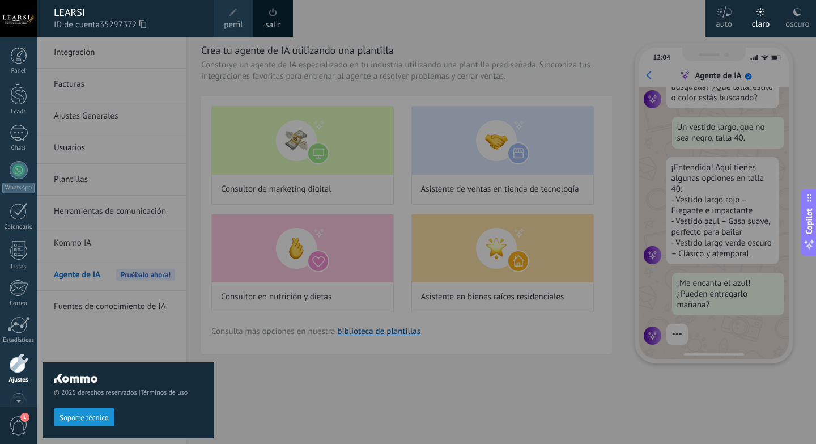
click at [12, 11] on div at bounding box center [18, 18] width 37 height 37
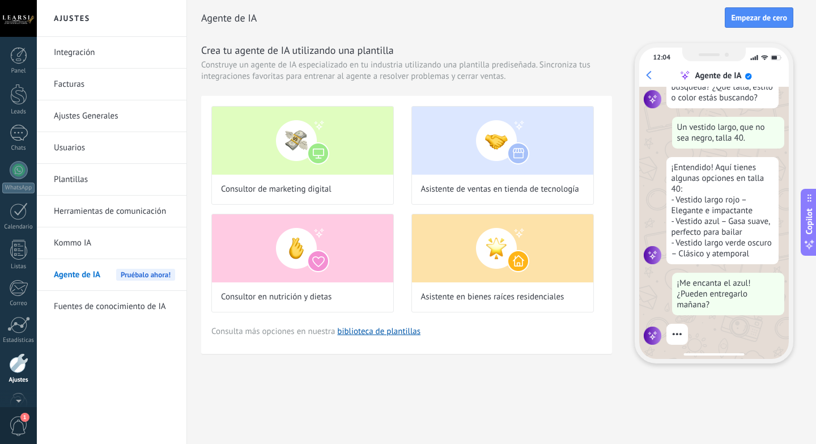
click at [12, 11] on div at bounding box center [18, 18] width 37 height 37
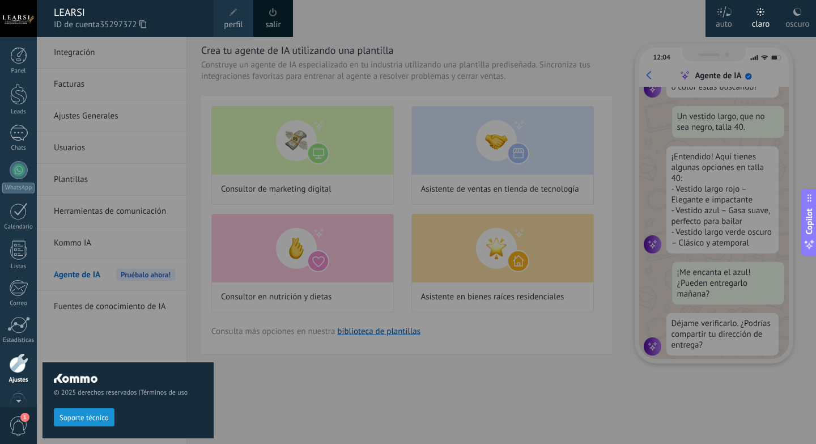
scroll to position [136, 0]
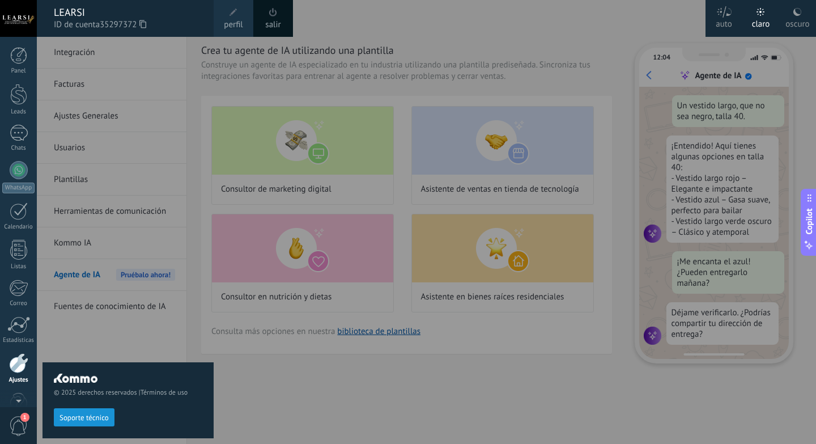
click at [233, 9] on span at bounding box center [234, 13] width 8 height 8
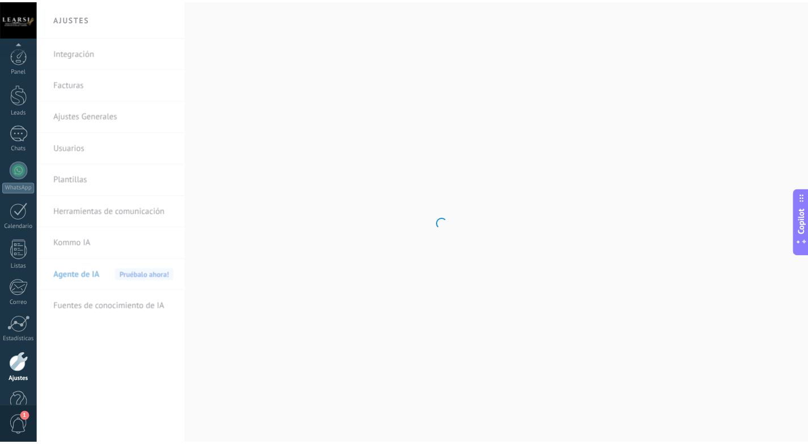
scroll to position [28, 0]
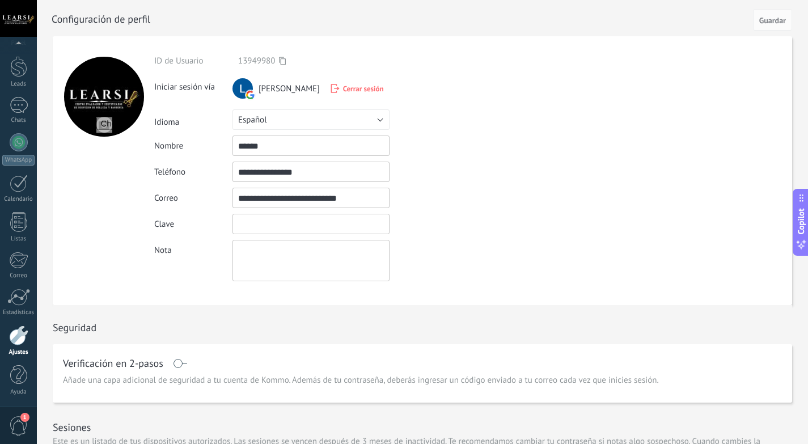
click at [250, 227] on input "textbox" at bounding box center [310, 224] width 157 height 20
click at [536, 204] on form "**********" at bounding box center [422, 170] width 739 height 269
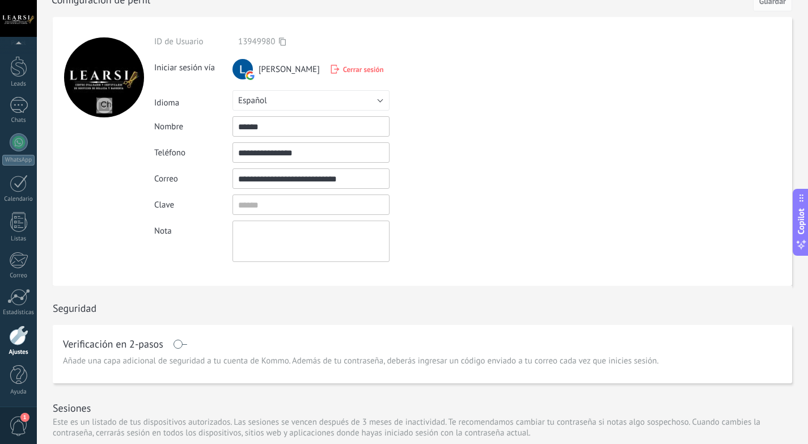
scroll to position [0, 0]
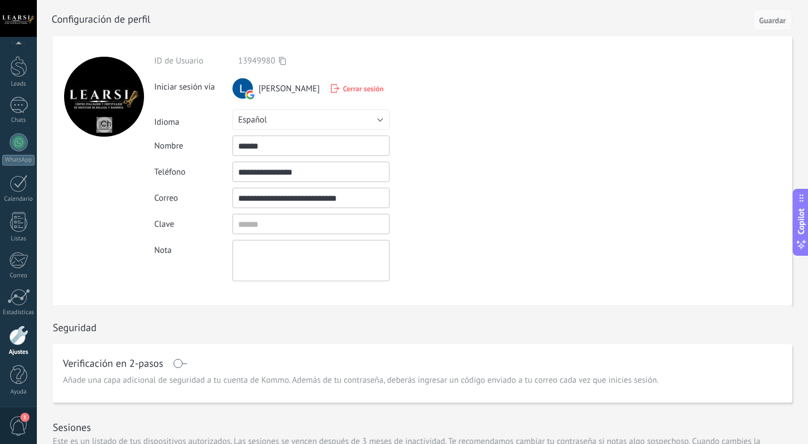
click at [767, 19] on span "Guardar" at bounding box center [772, 20] width 27 height 8
click at [24, 129] on div at bounding box center [19, 133] width 18 height 16
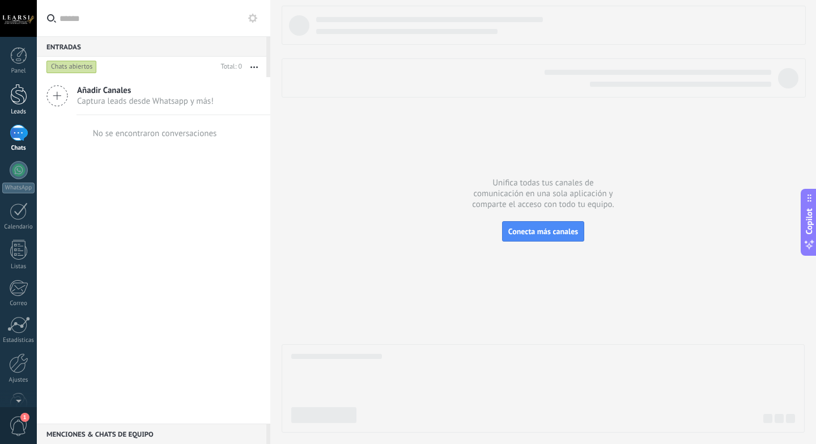
click at [19, 101] on div at bounding box center [18, 94] width 17 height 21
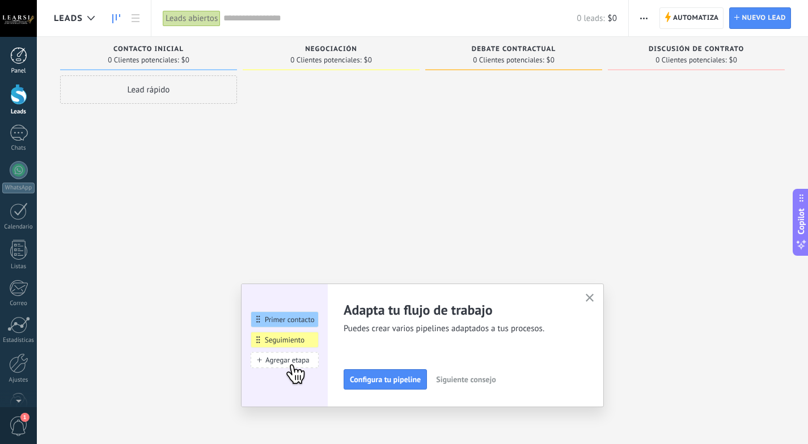
click at [16, 60] on div at bounding box center [18, 55] width 17 height 17
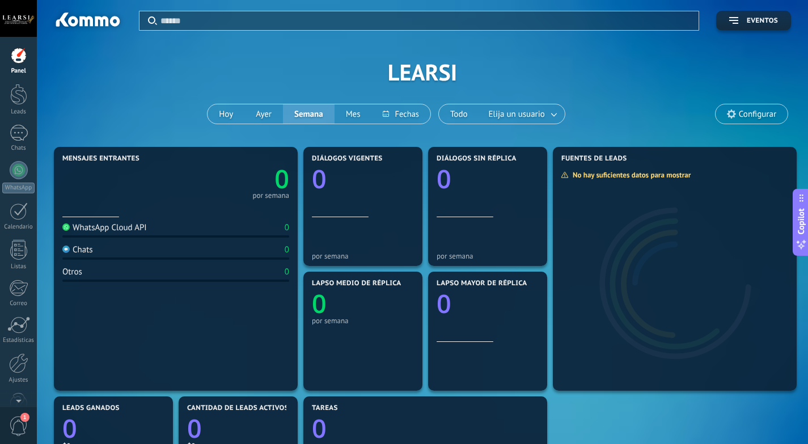
click at [22, 21] on div at bounding box center [18, 18] width 37 height 37
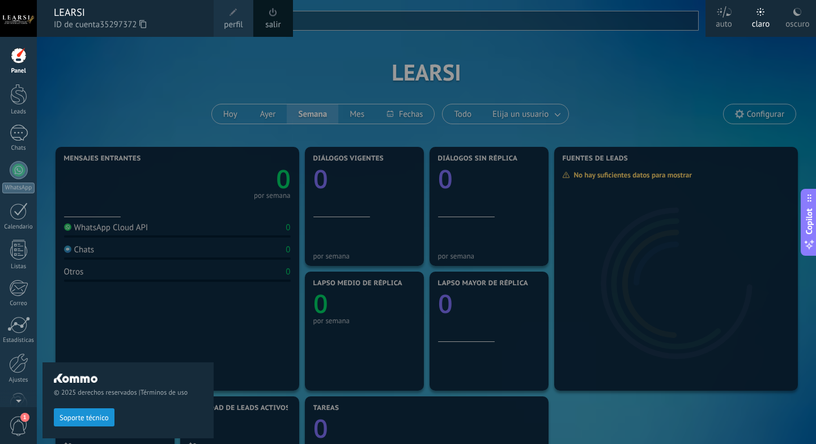
click at [23, 60] on div at bounding box center [18, 55] width 17 height 17
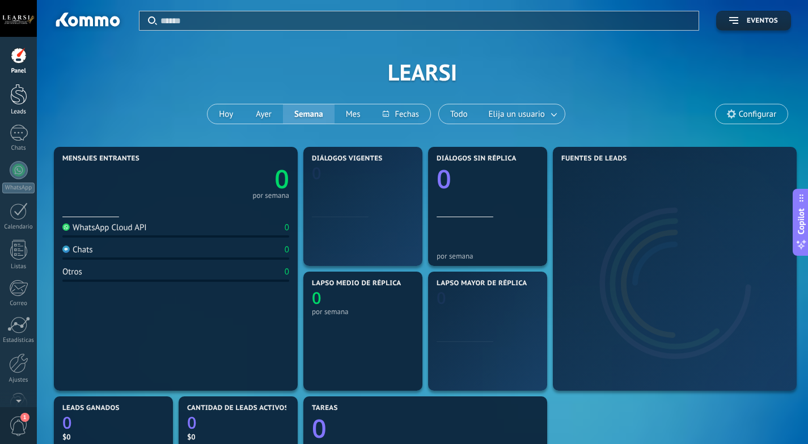
click at [23, 91] on div at bounding box center [18, 94] width 17 height 21
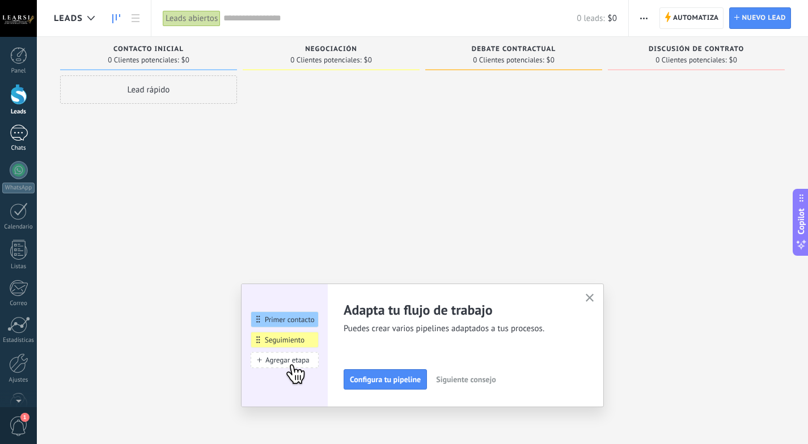
click at [21, 132] on div at bounding box center [19, 133] width 18 height 16
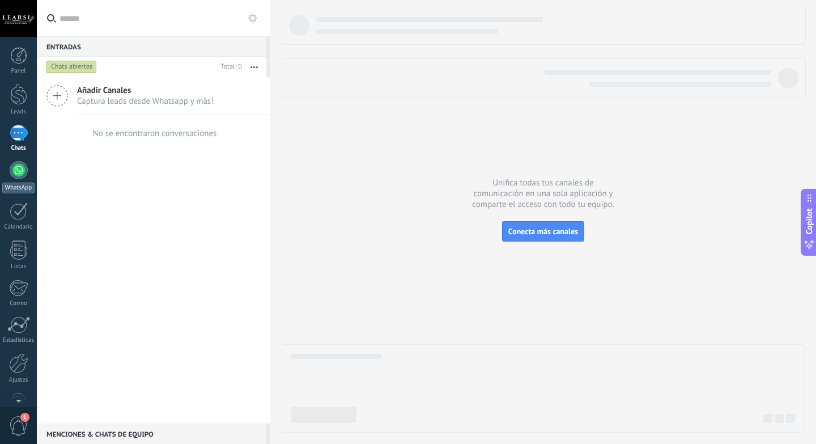
click at [20, 170] on div at bounding box center [19, 170] width 18 height 18
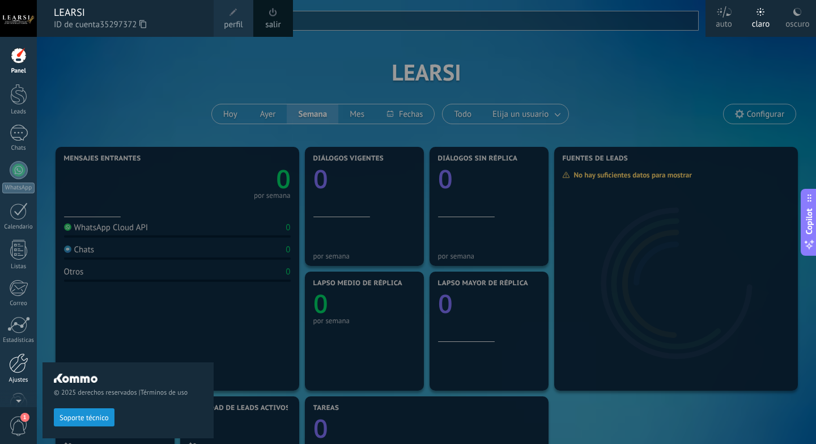
click at [16, 361] on div at bounding box center [18, 363] width 19 height 20
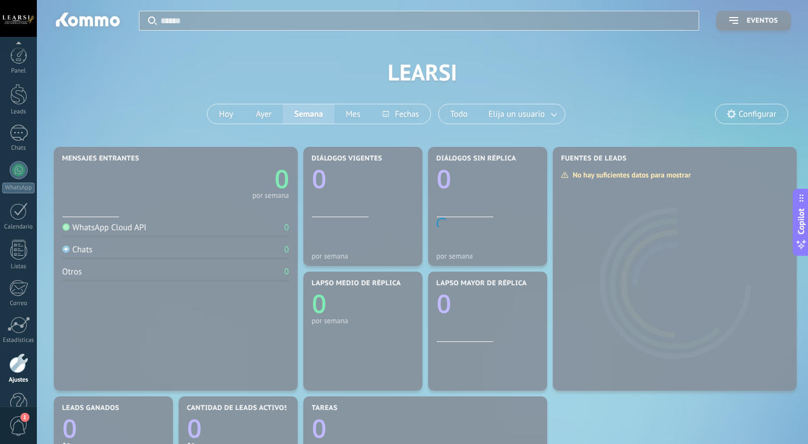
scroll to position [28, 0]
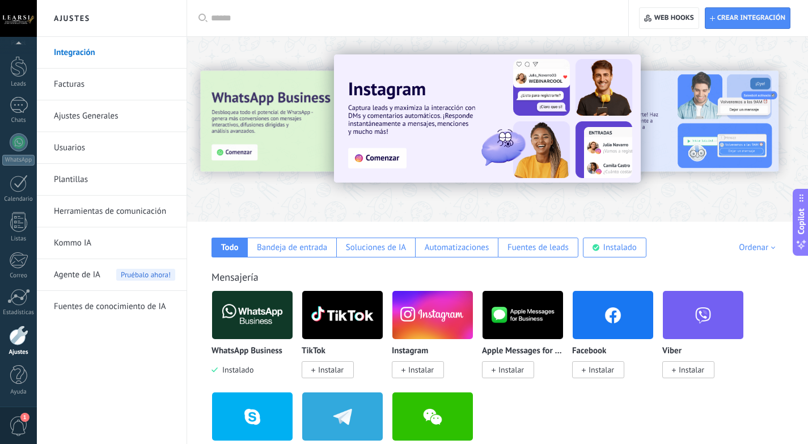
click at [110, 110] on link "Ajustes Generales" at bounding box center [114, 116] width 121 height 32
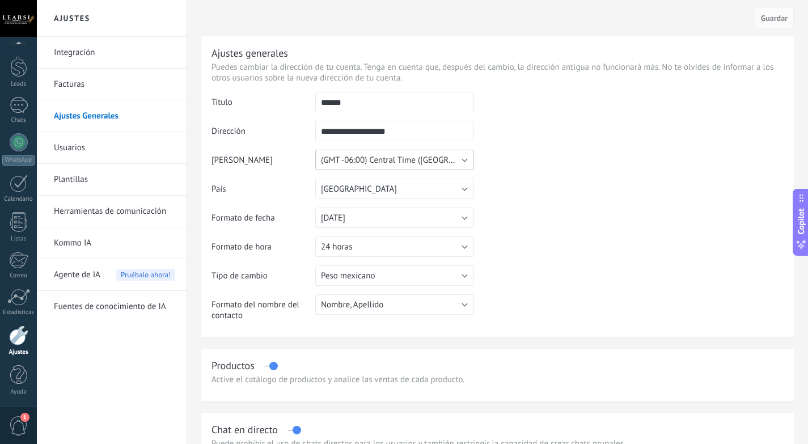
click at [462, 156] on span "(GMT -06:00) Central Time ([GEOGRAPHIC_DATA] & [GEOGRAPHIC_DATA])" at bounding box center [453, 160] width 265 height 11
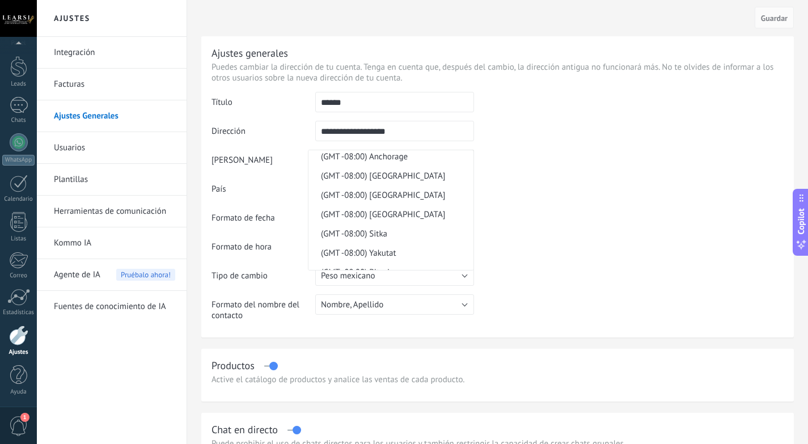
scroll to position [8013, 0]
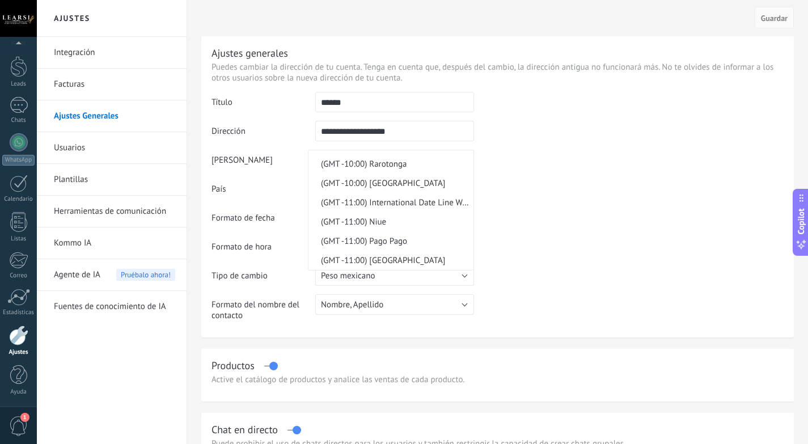
click at [78, 149] on link "Usuarios" at bounding box center [114, 148] width 121 height 32
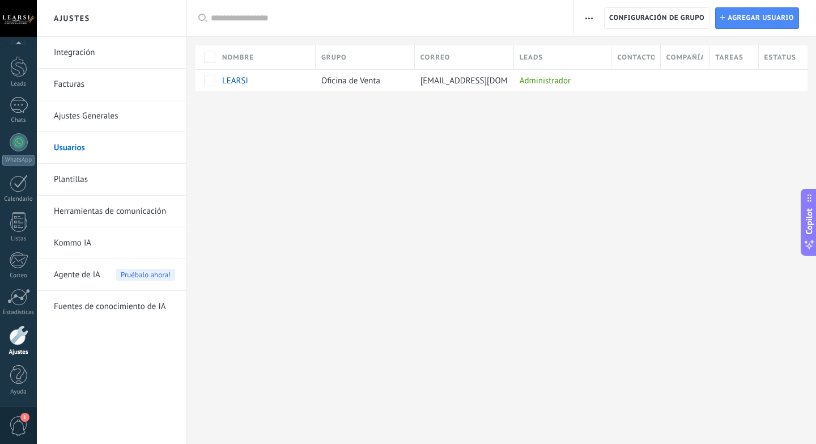
click at [87, 114] on link "Ajustes Generales" at bounding box center [114, 116] width 121 height 32
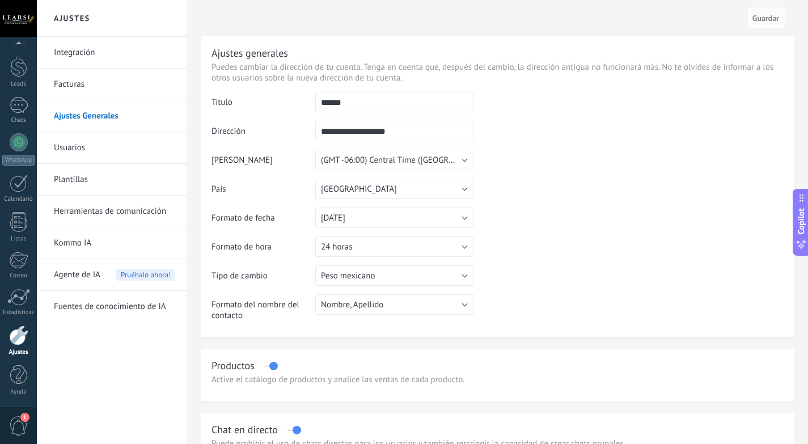
click at [270, 366] on label at bounding box center [270, 366] width 13 height 1
click at [78, 149] on link "Usuarios" at bounding box center [114, 148] width 121 height 32
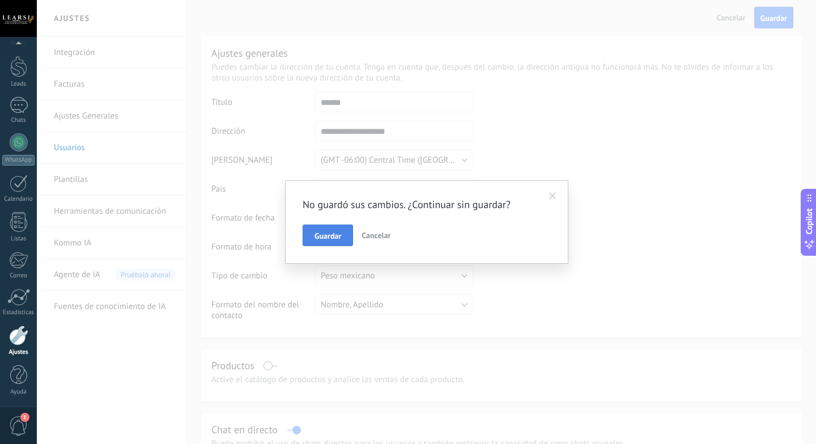
click at [328, 240] on span "Guardar" at bounding box center [328, 236] width 27 height 8
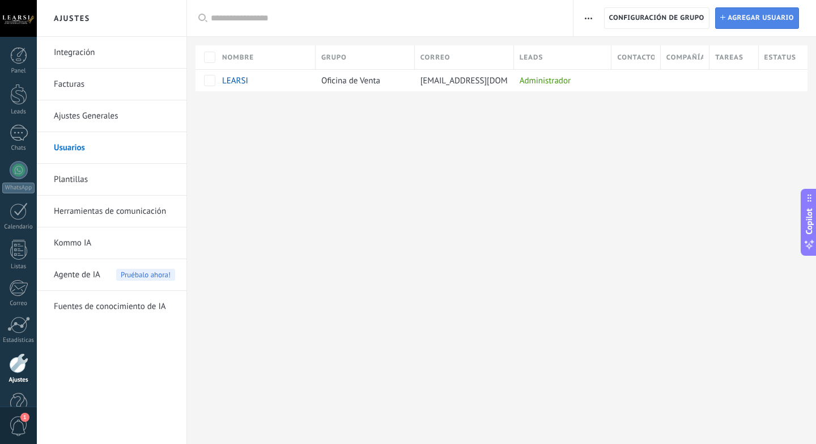
click at [773, 12] on span "Agregar usuario" at bounding box center [761, 18] width 66 height 20
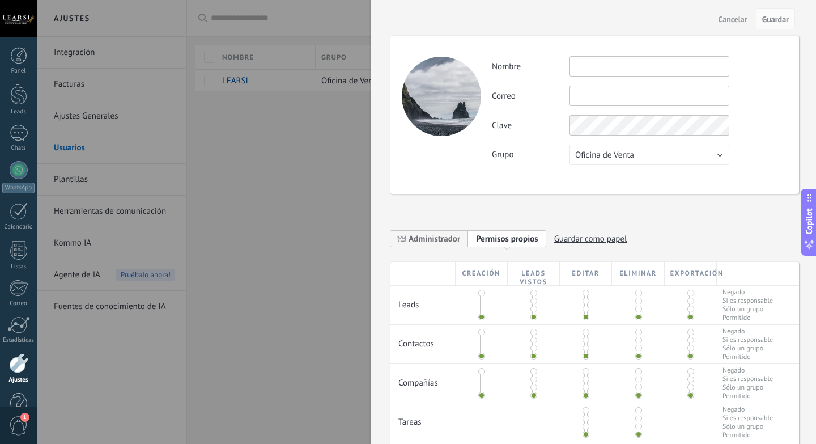
click at [639, 74] on input "text" at bounding box center [650, 66] width 160 height 20
type input "*"
type input "**********"
click at [602, 102] on input "text" at bounding box center [650, 96] width 160 height 20
type input "**********"
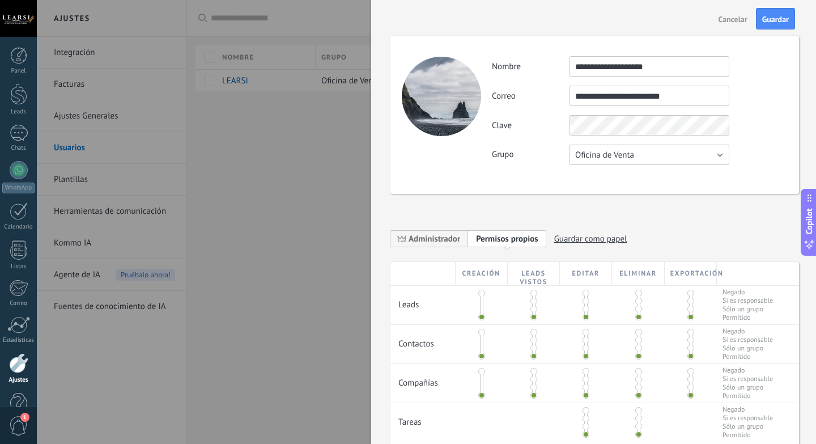
click at [679, 158] on button "Oficina de Venta" at bounding box center [650, 155] width 160 height 20
click at [679, 158] on span "Oficina de Venta" at bounding box center [644, 155] width 163 height 11
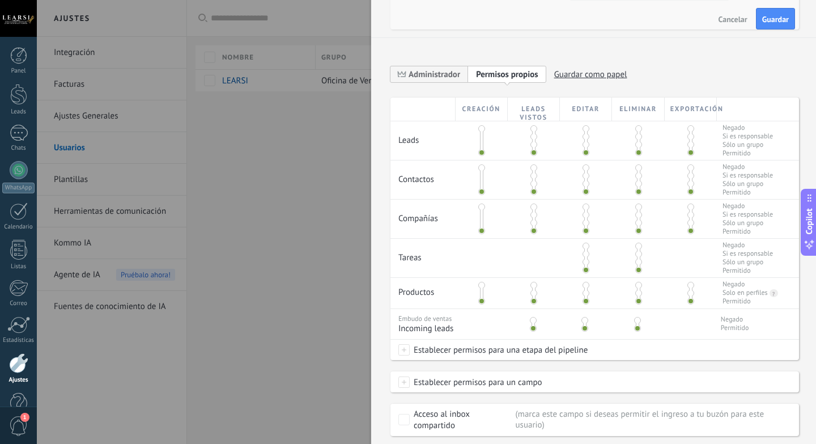
scroll to position [167, 0]
click at [688, 166] on span at bounding box center [691, 165] width 7 height 7
click at [689, 176] on span at bounding box center [691, 173] width 7 height 7
click at [689, 184] on span at bounding box center [691, 181] width 7 height 7
click at [690, 191] on span at bounding box center [691, 189] width 7 height 7
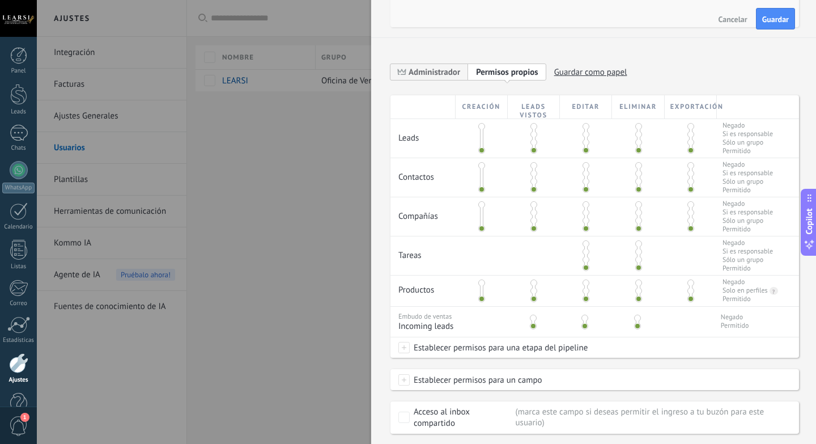
click at [533, 143] on span at bounding box center [534, 142] width 7 height 7
click at [532, 137] on span at bounding box center [534, 134] width 7 height 7
click at [533, 126] on span at bounding box center [534, 126] width 7 height 7
click at [534, 136] on span at bounding box center [534, 134] width 7 height 7
click at [535, 142] on span at bounding box center [534, 142] width 7 height 7
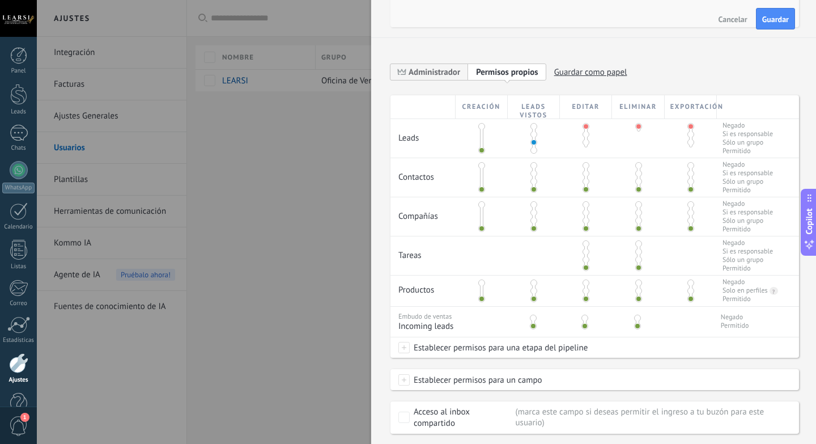
click at [536, 151] on span at bounding box center [534, 150] width 7 height 7
click at [533, 136] on span at bounding box center [534, 134] width 7 height 7
click at [534, 129] on span at bounding box center [534, 126] width 7 height 7
click at [533, 134] on span at bounding box center [534, 134] width 7 height 7
click at [584, 135] on span at bounding box center [586, 134] width 7 height 7
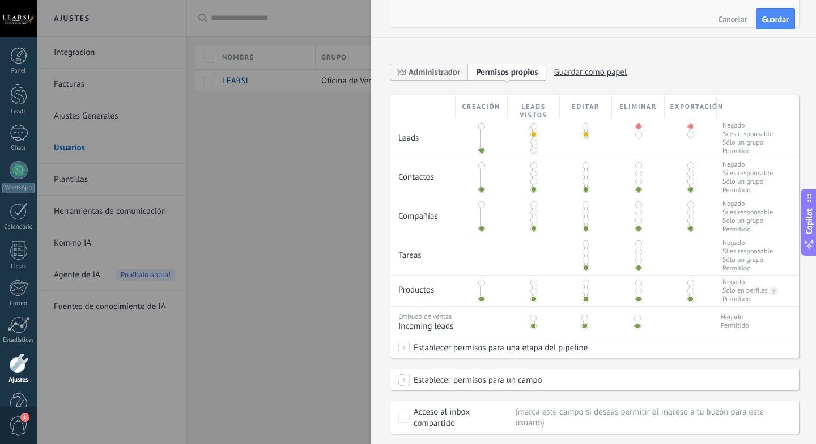
click at [532, 175] on span at bounding box center [534, 173] width 7 height 7
click at [635, 168] on span at bounding box center [638, 165] width 7 height 7
click at [690, 167] on span at bounding box center [691, 165] width 7 height 7
click at [533, 211] on span at bounding box center [534, 212] width 7 height 7
click at [638, 204] on span at bounding box center [638, 204] width 7 height 7
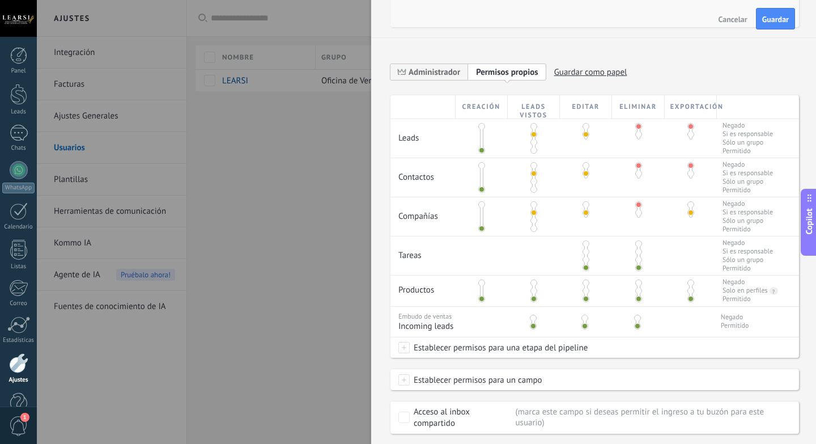
click at [692, 204] on div at bounding box center [691, 210] width 52 height 26
click at [688, 204] on span at bounding box center [691, 204] width 7 height 7
click at [584, 254] on span at bounding box center [586, 251] width 7 height 7
click at [635, 243] on span at bounding box center [638, 243] width 7 height 7
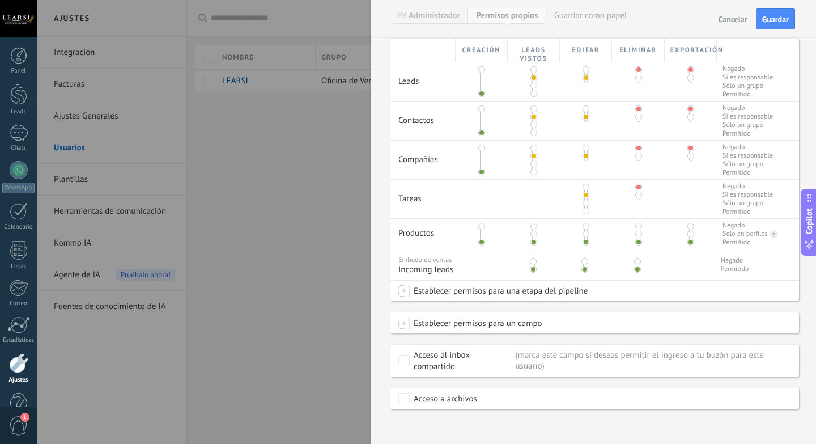
scroll to position [228, 0]
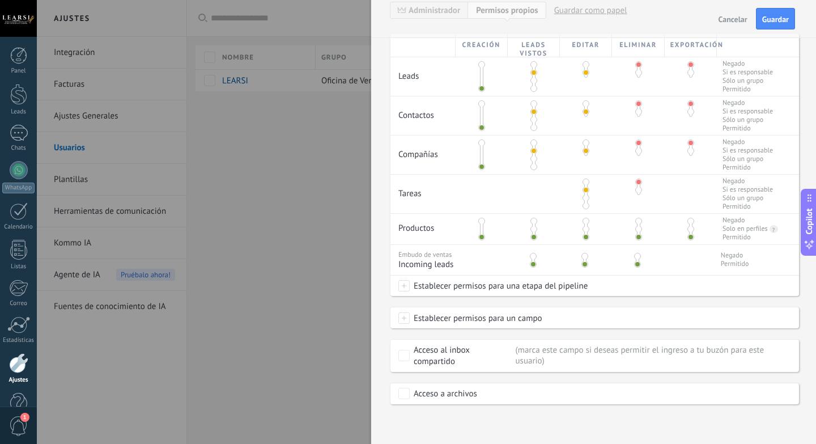
click at [532, 254] on span at bounding box center [533, 256] width 7 height 7
click at [724, 391] on div "Acceso a archivos" at bounding box center [595, 393] width 409 height 21
click at [428, 397] on div "Acceso a archivos" at bounding box center [445, 393] width 63 height 11
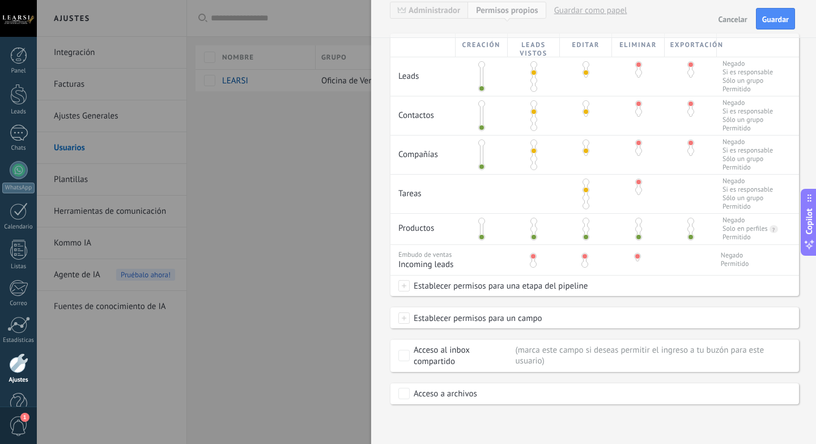
click at [400, 318] on span at bounding box center [403, 317] width 11 height 11
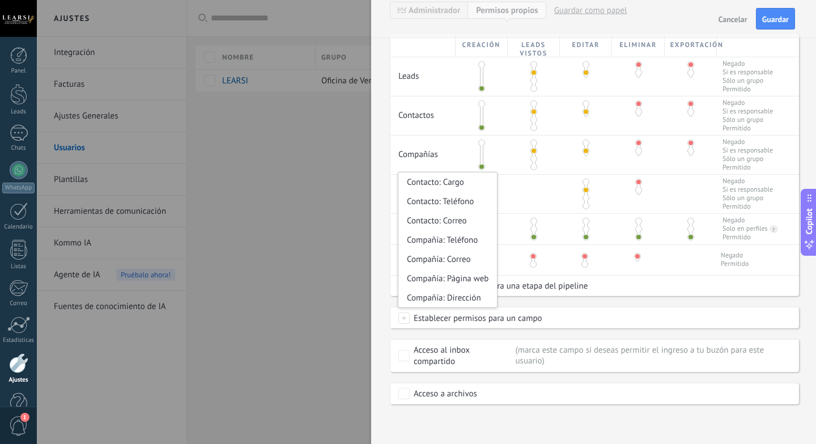
click at [400, 318] on span at bounding box center [403, 317] width 11 height 11
click at [665, 316] on div "Establecer permisos para un campo Contacto: Cargo Contacto: Teléfono Contacto: …" at bounding box center [595, 318] width 409 height 20
click at [380, 183] on div "**********" at bounding box center [593, 222] width 445 height 444
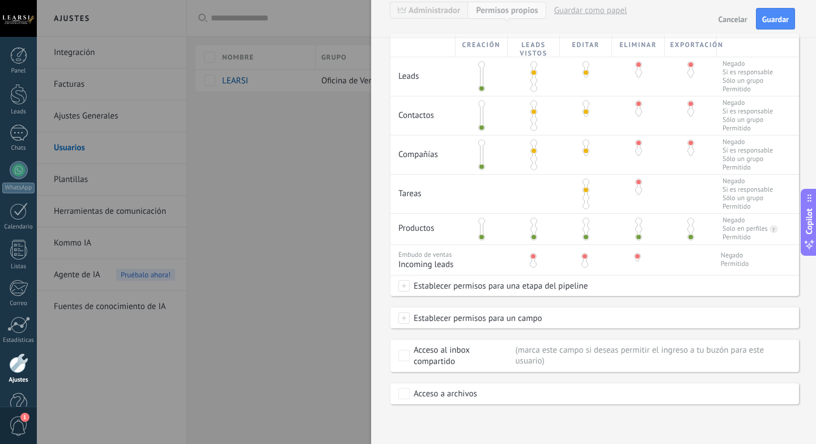
click at [402, 292] on div "Establecer permisos para una etapa del pipeline" at bounding box center [595, 285] width 409 height 20
click at [380, 256] on div at bounding box center [426, 222] width 779 height 444
click at [775, 20] on span "Guardar" at bounding box center [775, 19] width 27 height 8
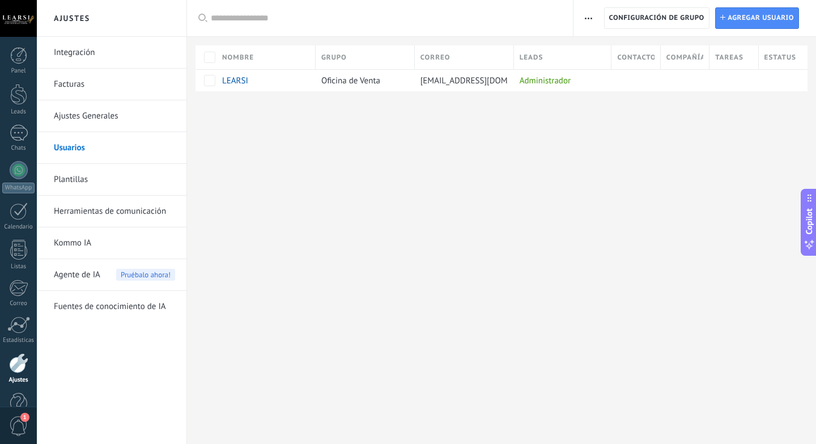
scroll to position [0, 0]
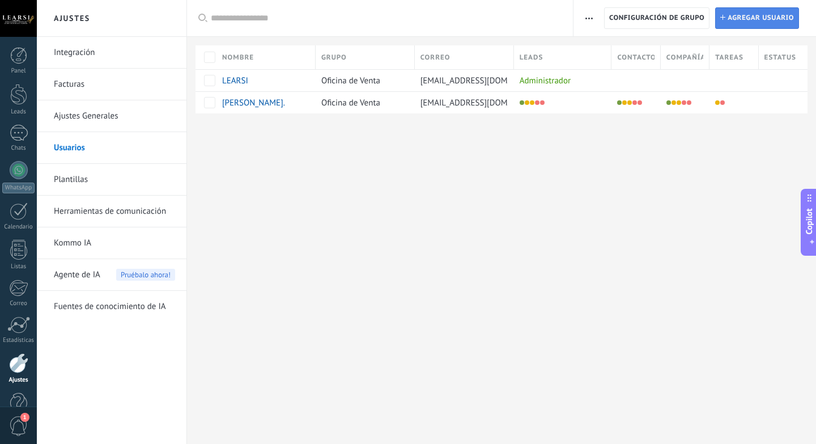
click at [743, 19] on span "Agregar usuario" at bounding box center [761, 18] width 66 height 20
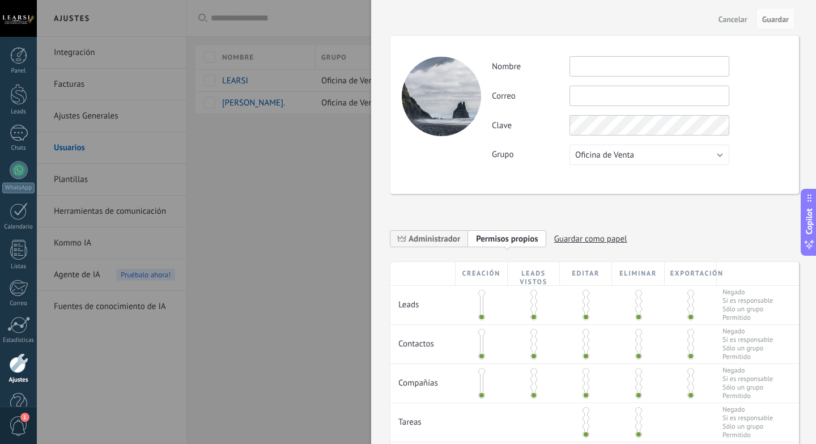
click at [633, 62] on input "text" at bounding box center [650, 66] width 160 height 20
type input "**********"
click at [658, 98] on input "text" at bounding box center [650, 96] width 160 height 20
